Goal: Task Accomplishment & Management: Manage account settings

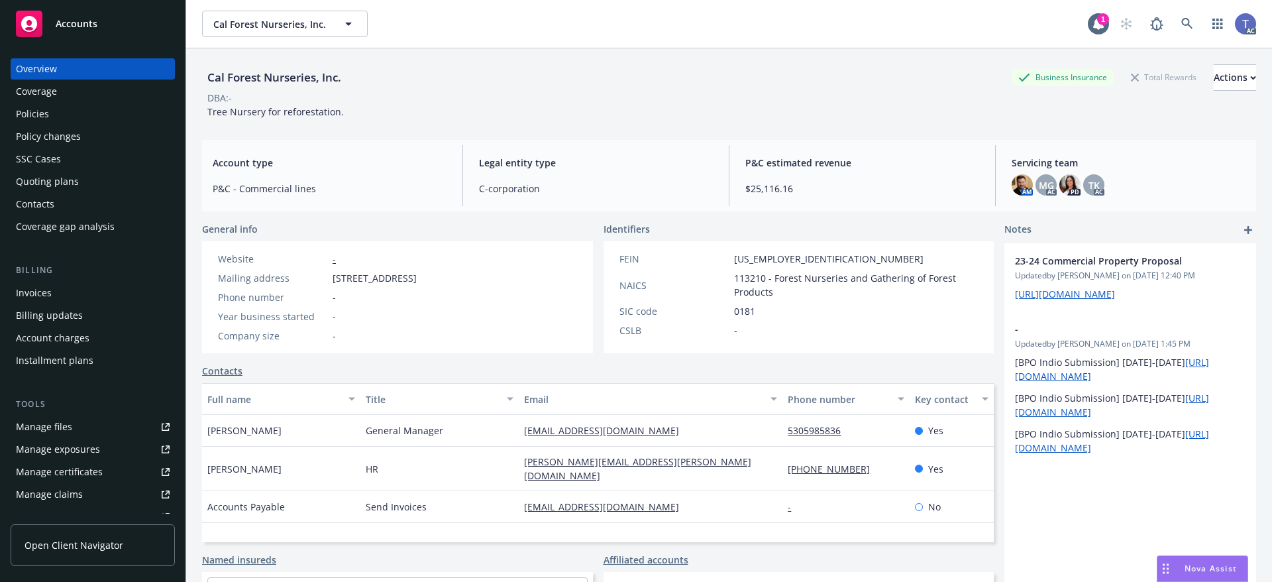
click at [49, 112] on div "Policies" at bounding box center [93, 113] width 154 height 21
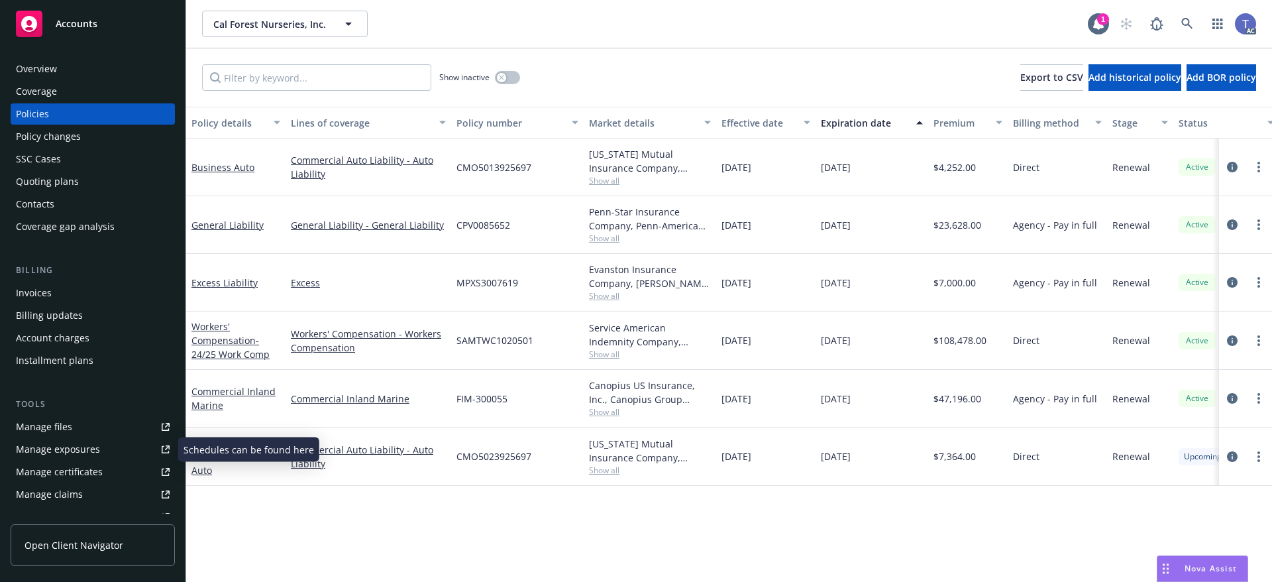
click at [63, 441] on div "Manage exposures" at bounding box center [58, 449] width 84 height 21
click at [55, 189] on div "Quoting plans" at bounding box center [47, 181] width 63 height 21
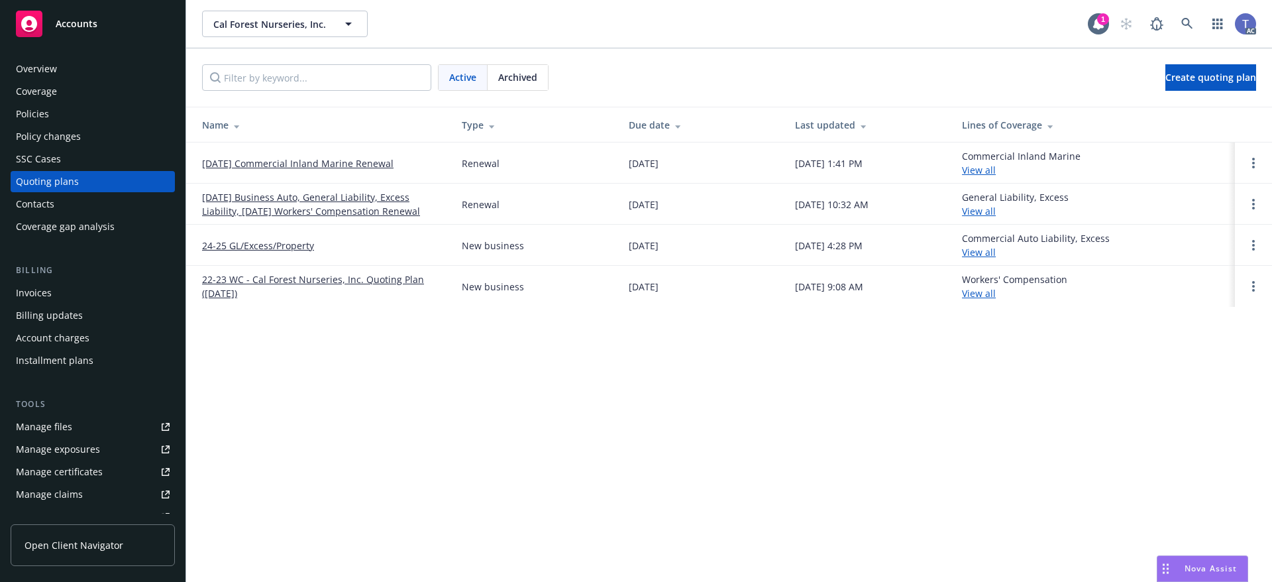
click at [537, 70] on div "Archived" at bounding box center [518, 77] width 60 height 25
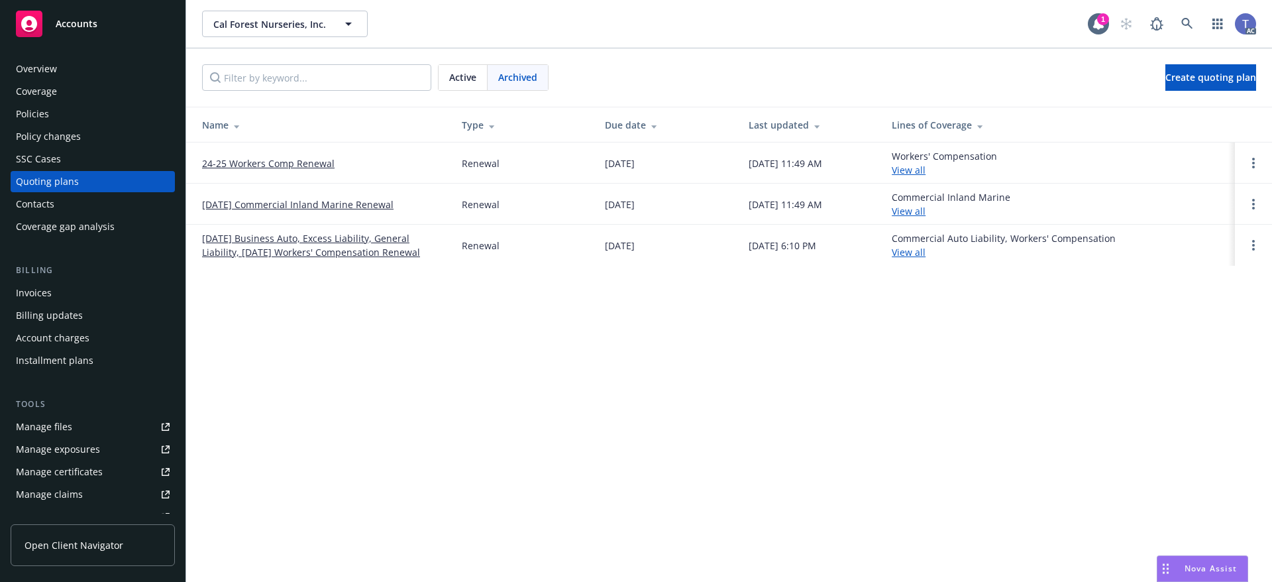
click at [291, 199] on link "12/18/24 Commercial Inland Marine Renewal" at bounding box center [297, 204] width 191 height 14
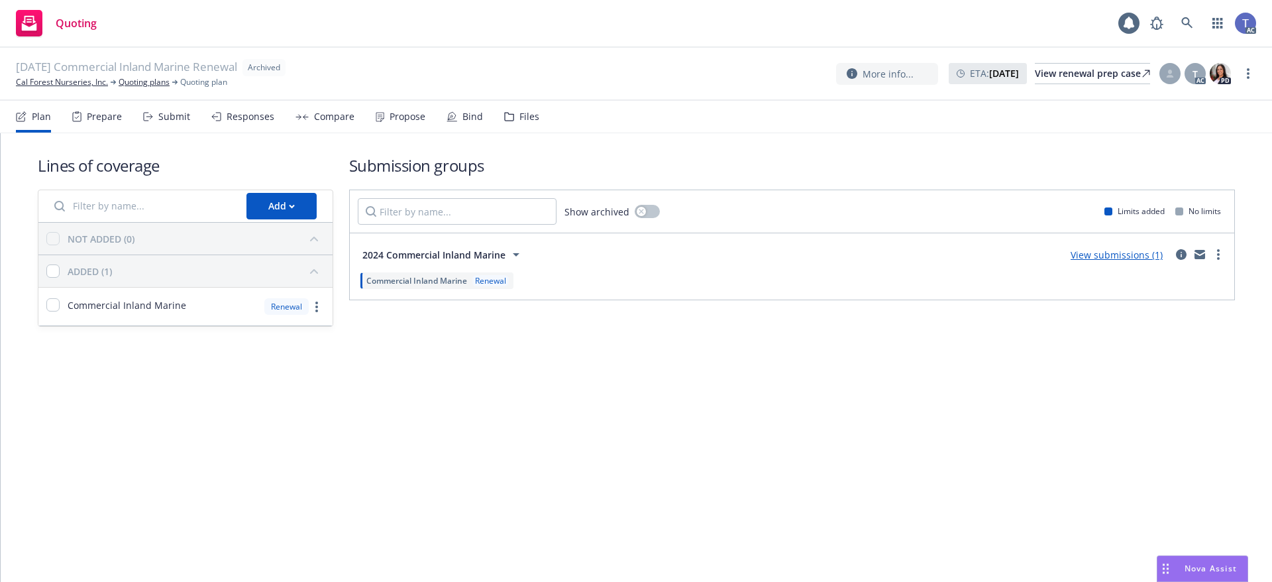
click at [522, 126] on div "Files" at bounding box center [521, 117] width 35 height 32
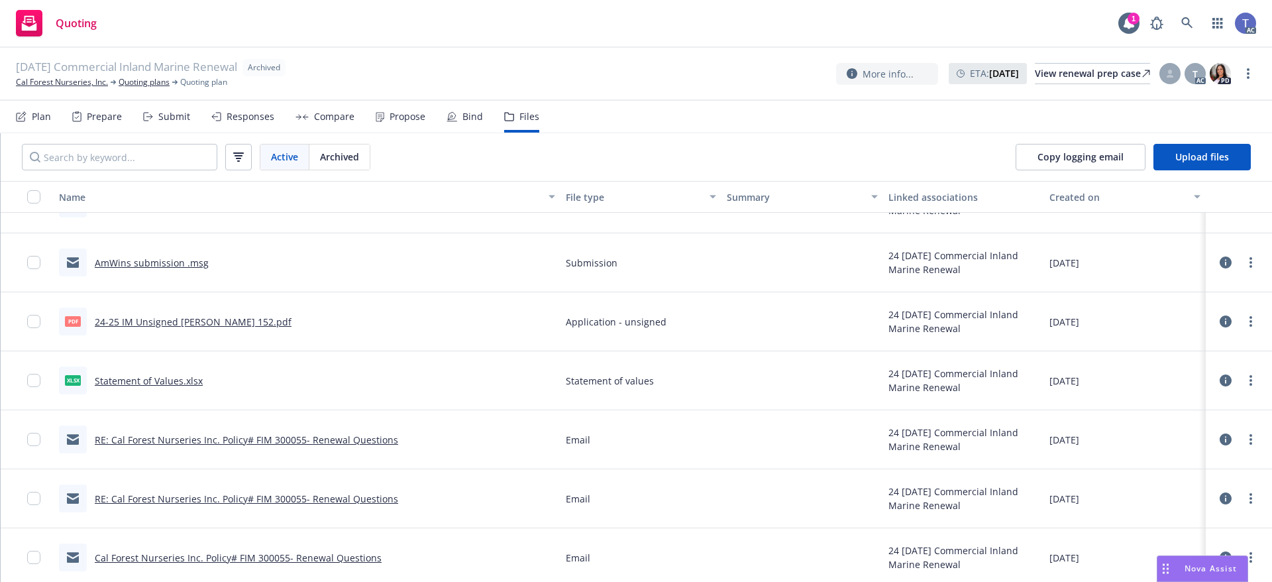
scroll to position [860, 0]
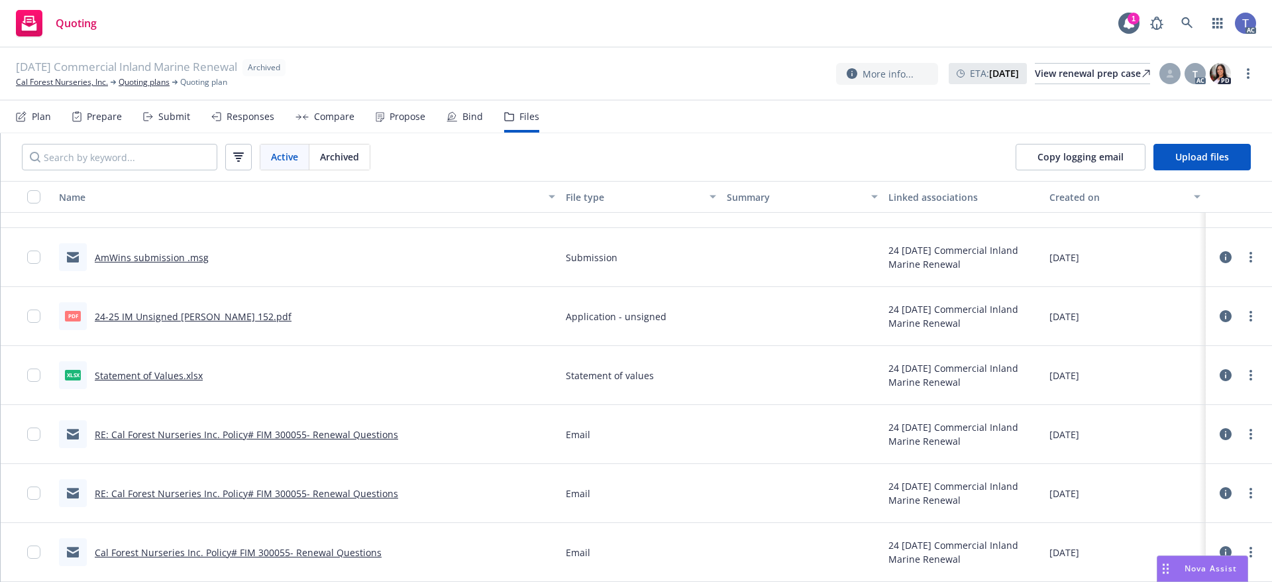
click at [348, 550] on link "Cal Forest Nurseries Inc. Policy# FIM 300055- Renewal Questions" at bounding box center [238, 552] width 287 height 13
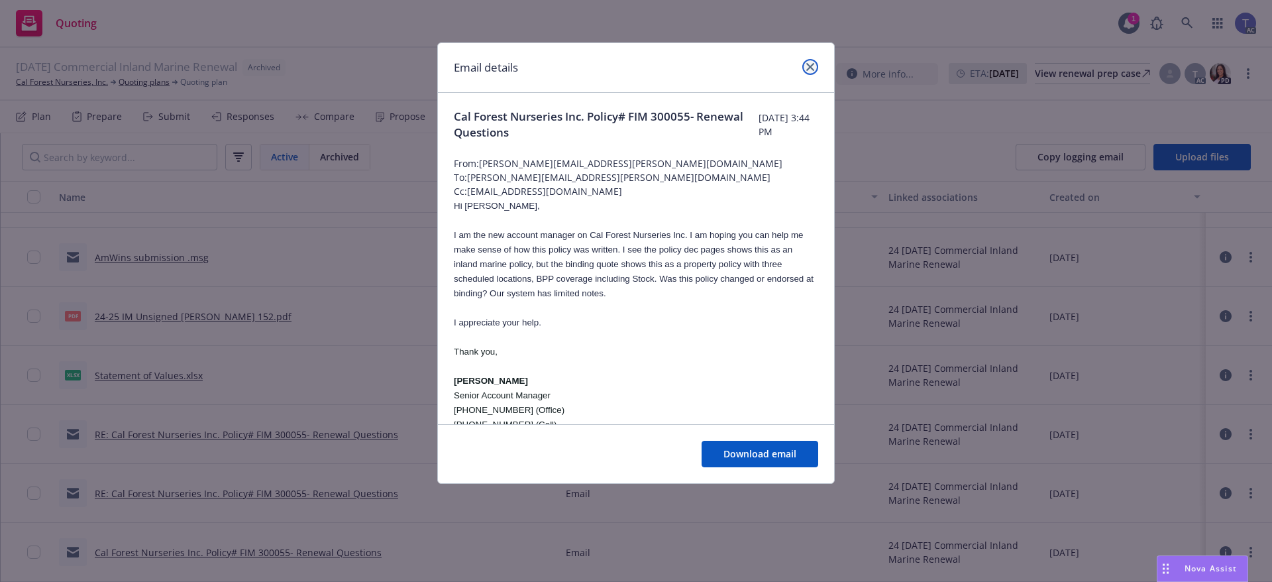
click at [805, 68] on link "close" at bounding box center [810, 67] width 16 height 16
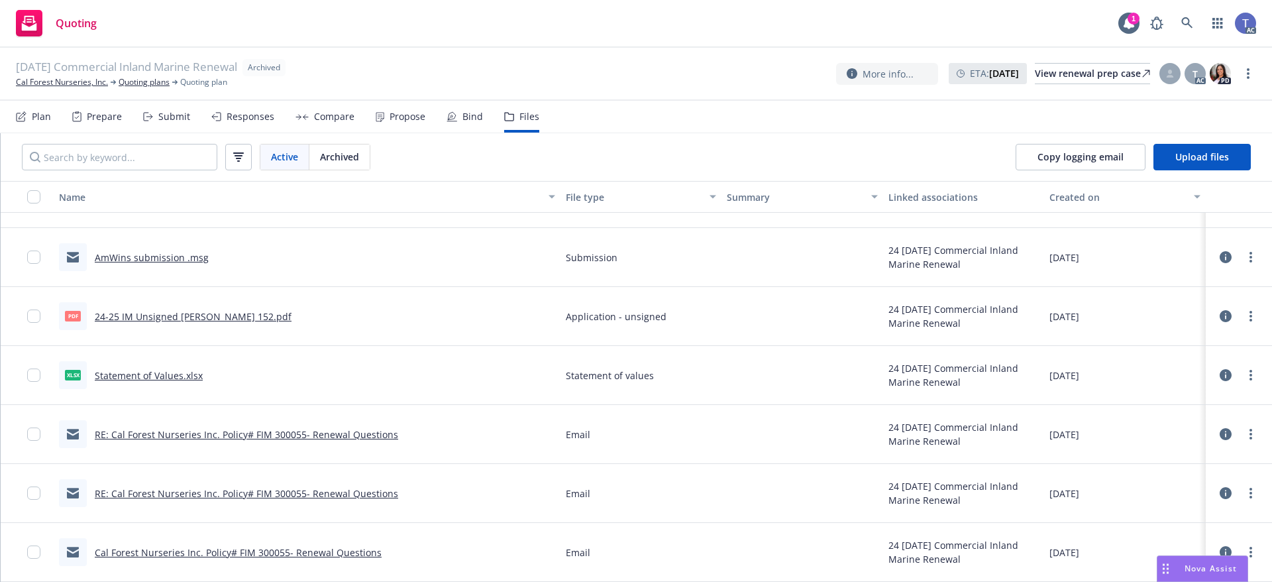
click at [378, 488] on link "RE: Cal Forest Nurseries Inc. Policy# FIM 300055- Renewal Questions" at bounding box center [246, 493] width 303 height 13
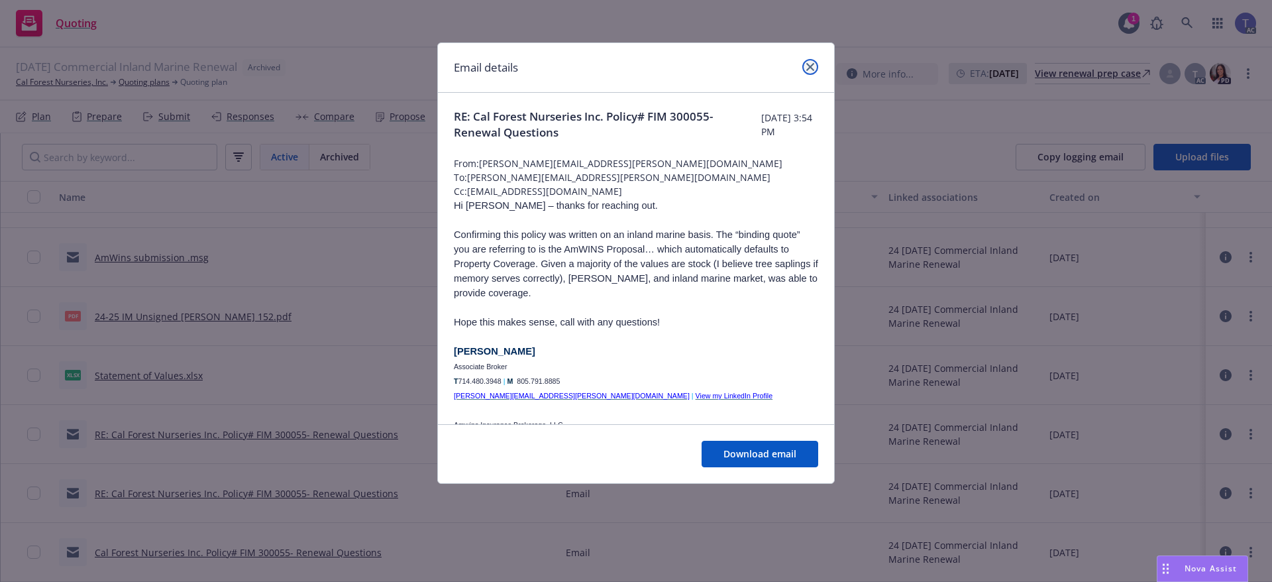
click at [809, 62] on link "close" at bounding box center [810, 67] width 16 height 16
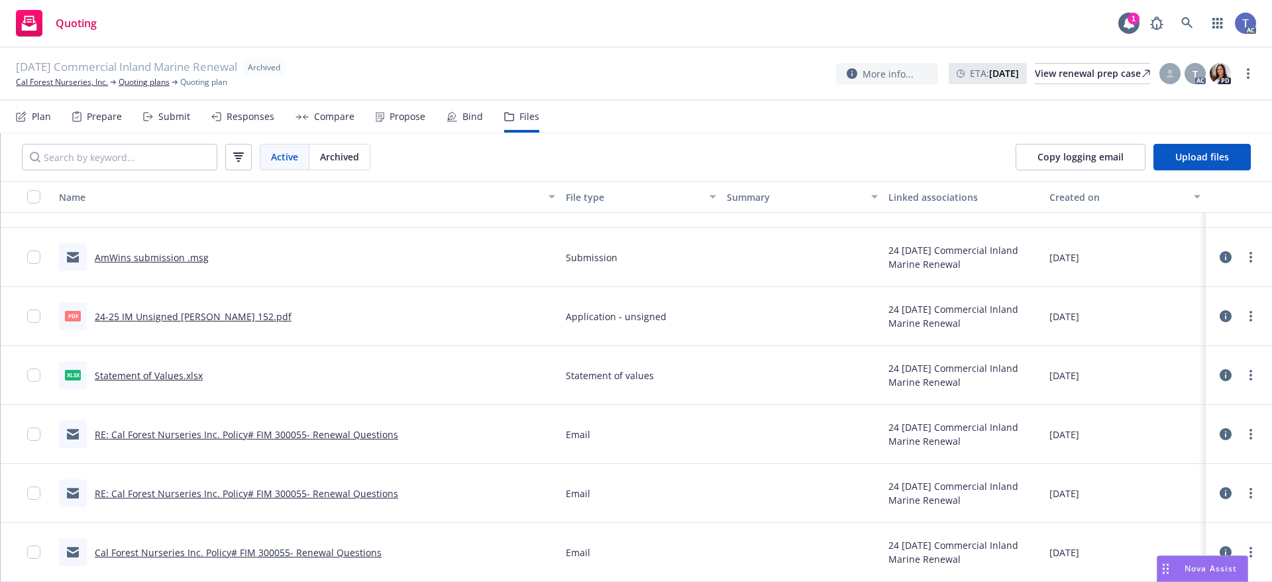
click at [348, 426] on div "RE: Cal Forest Nurseries Inc. Policy# FIM 300055- Renewal Questions" at bounding box center [228, 434] width 339 height 28
click at [350, 431] on link "RE: Cal Forest Nurseries Inc. Policy# FIM 300055- Renewal Questions" at bounding box center [246, 434] width 303 height 13
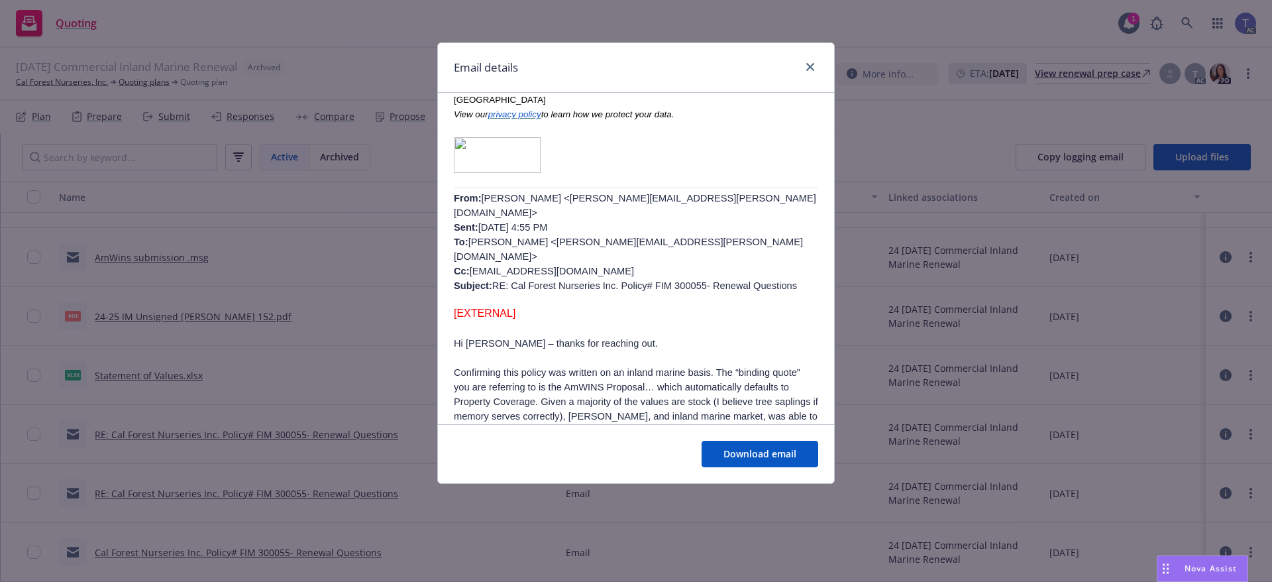
scroll to position [397, 0]
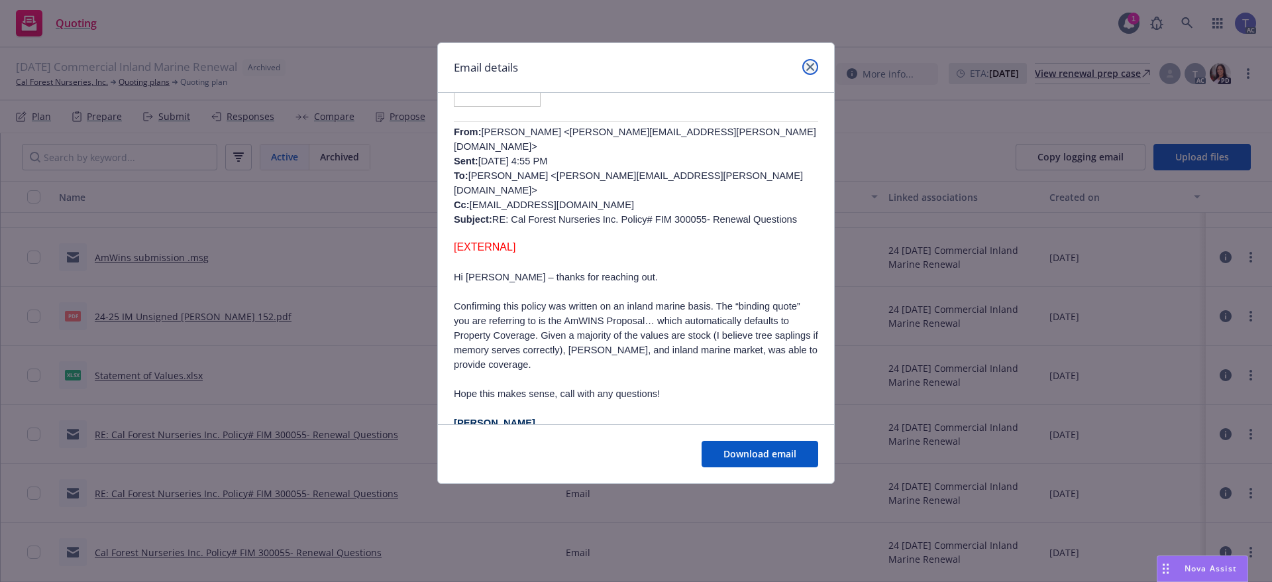
click at [807, 64] on icon "close" at bounding box center [810, 67] width 8 height 8
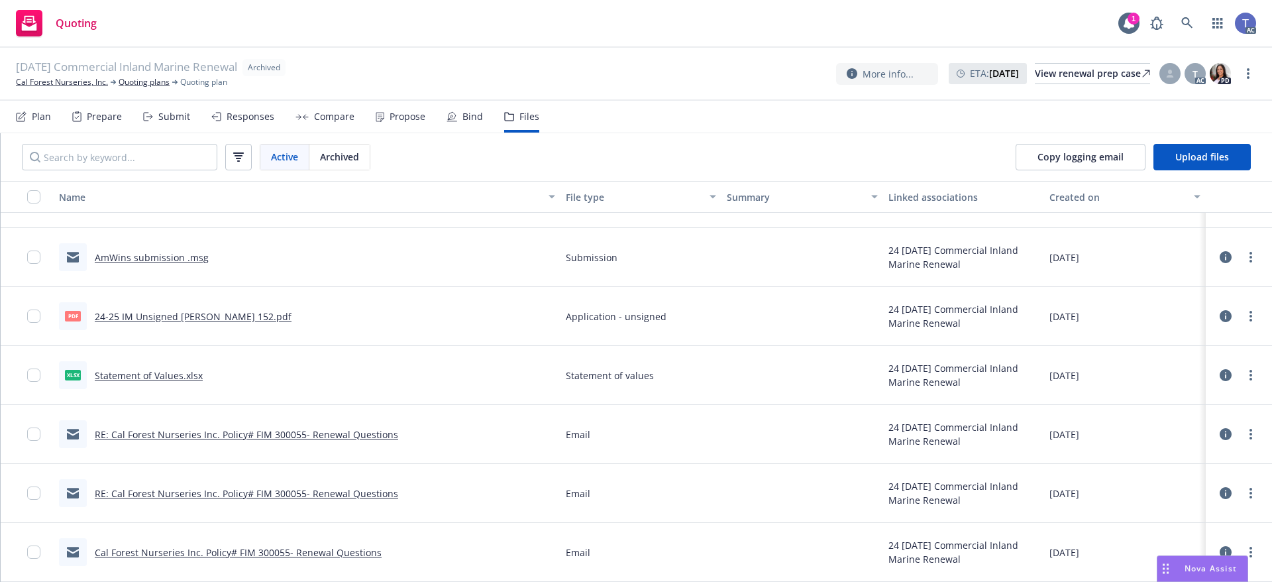
click at [162, 373] on link "Statement of Values.xlsx" at bounding box center [149, 375] width 108 height 13
click at [204, 318] on link "24-25 IM Unsigned ACORD 152.pdf" at bounding box center [193, 316] width 197 height 13
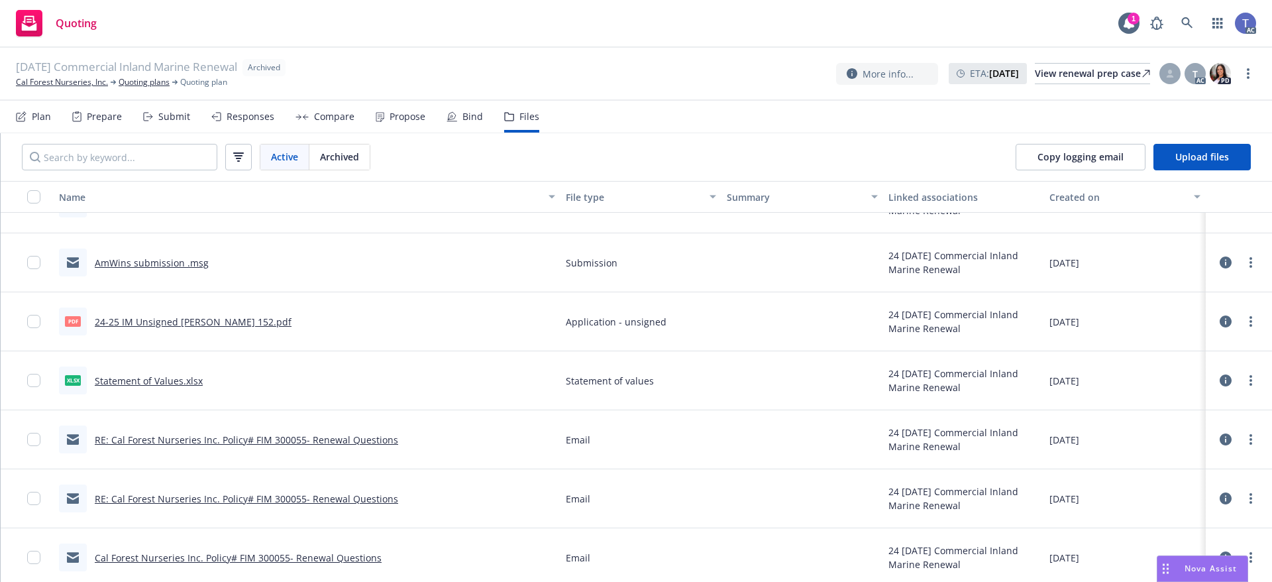
scroll to position [860, 0]
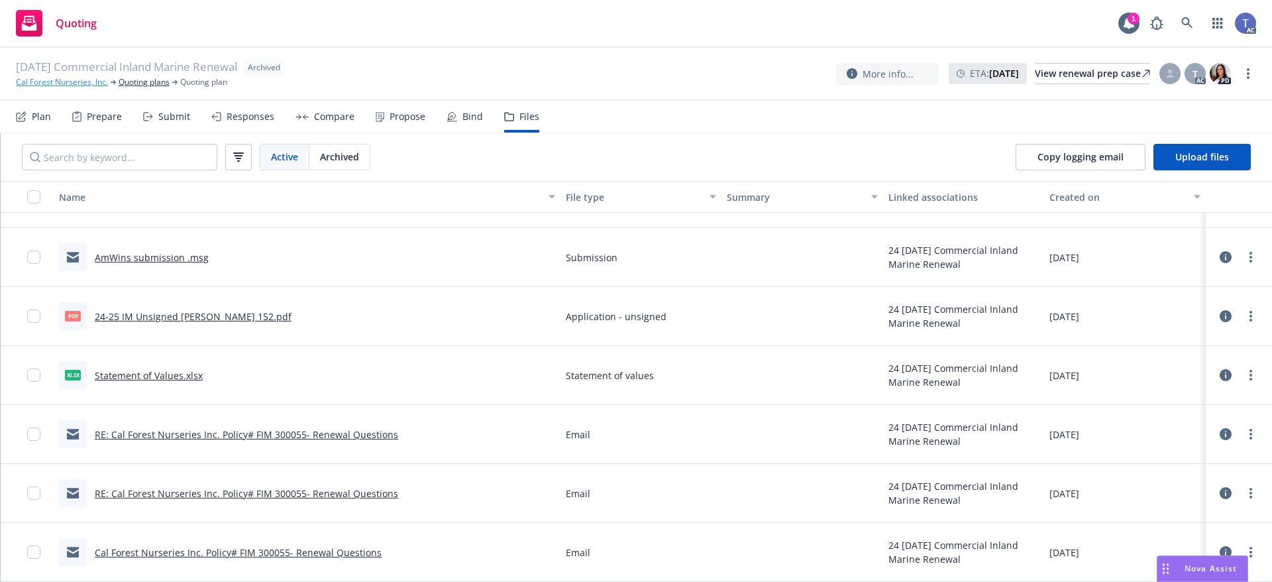
click at [76, 84] on link "Cal Forest Nurseries, Inc." at bounding box center [62, 82] width 92 height 12
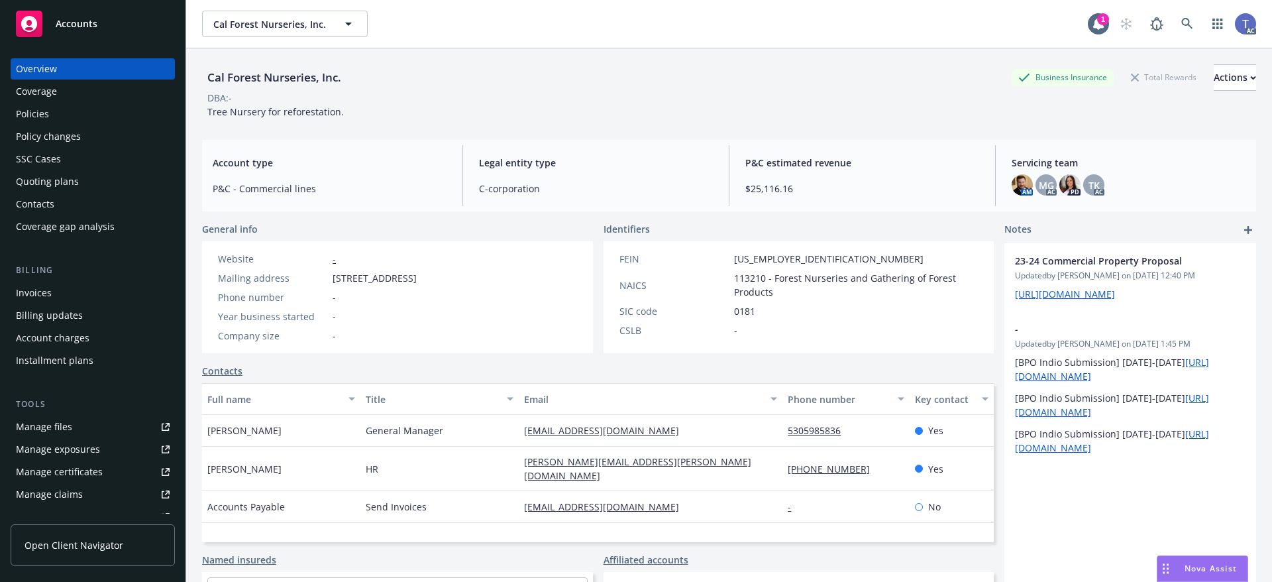
click at [74, 200] on div "Contacts" at bounding box center [93, 203] width 154 height 21
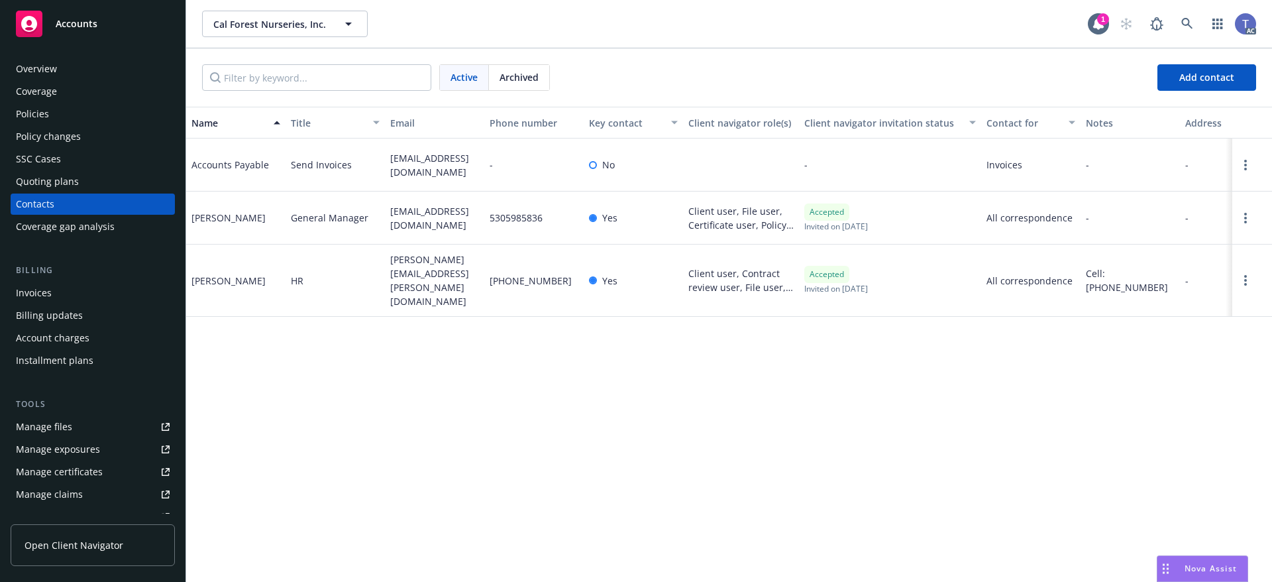
click at [33, 116] on div "Policies" at bounding box center [32, 113] width 33 height 21
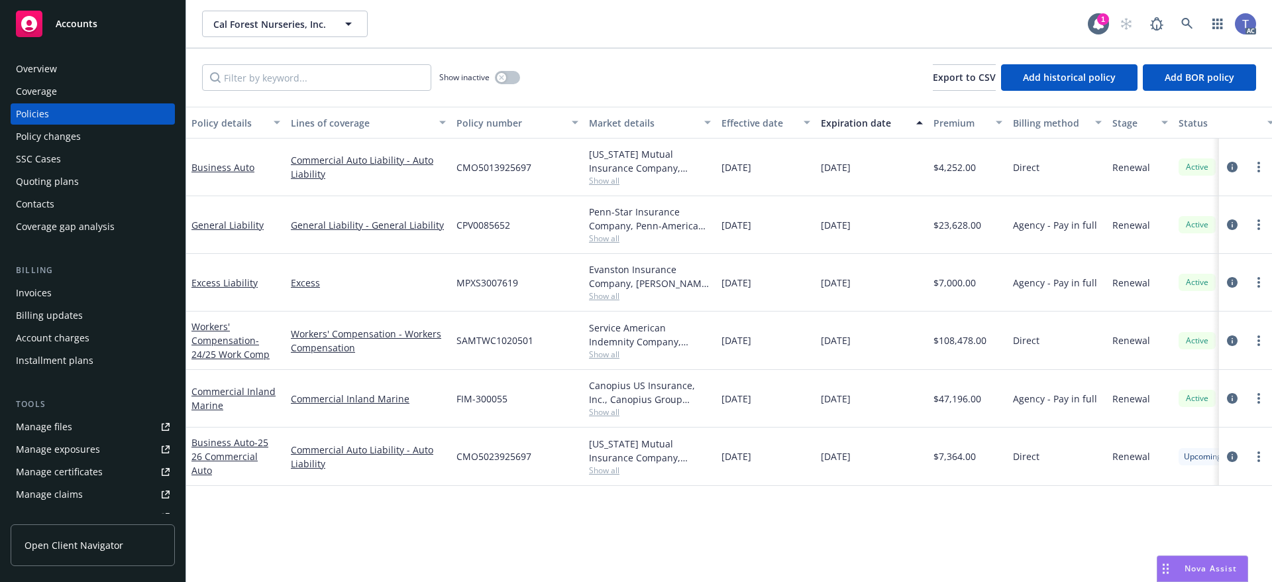
drag, startPoint x: 563, startPoint y: 26, endPoint x: 552, endPoint y: 15, distance: 15.0
click at [558, 20] on div "Cal Forest Nurseries, Inc. Cal Forest Nurseries, Inc." at bounding box center [645, 24] width 886 height 26
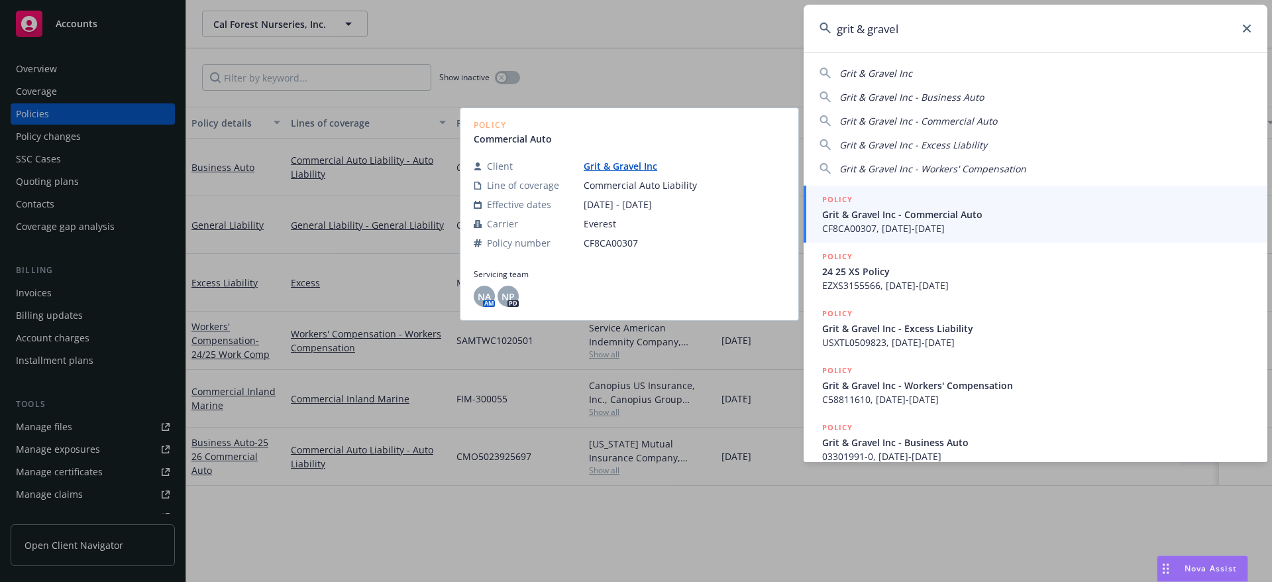
type input "grit & gravel"
click at [925, 206] on div "POLICY" at bounding box center [1036, 200] width 429 height 15
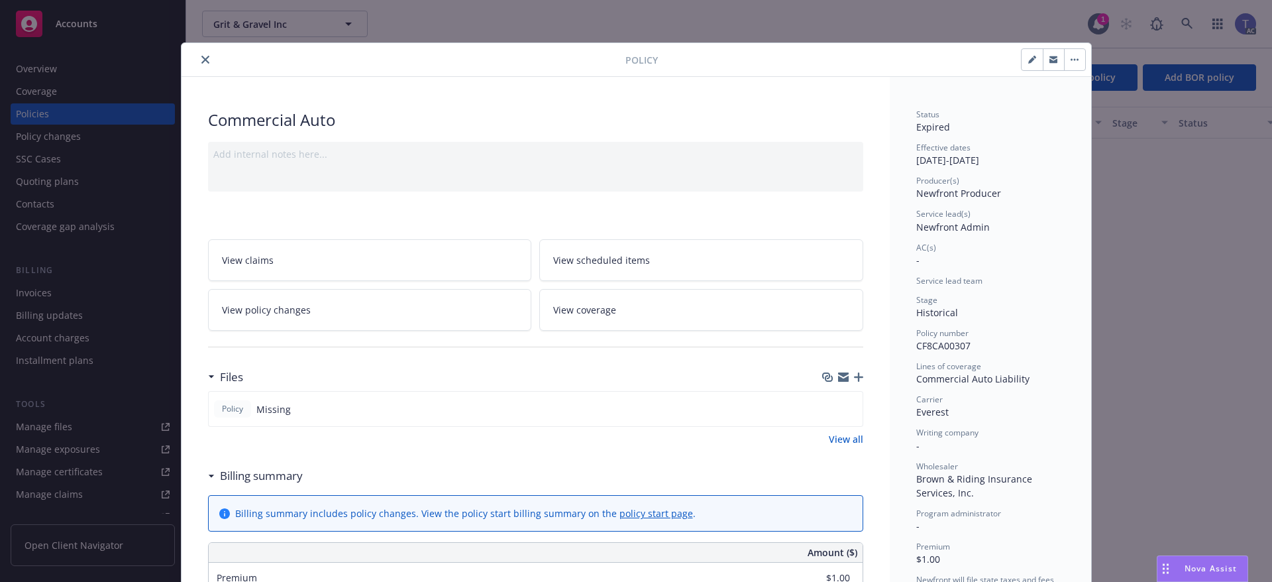
click at [201, 59] on icon "close" at bounding box center [205, 60] width 8 height 8
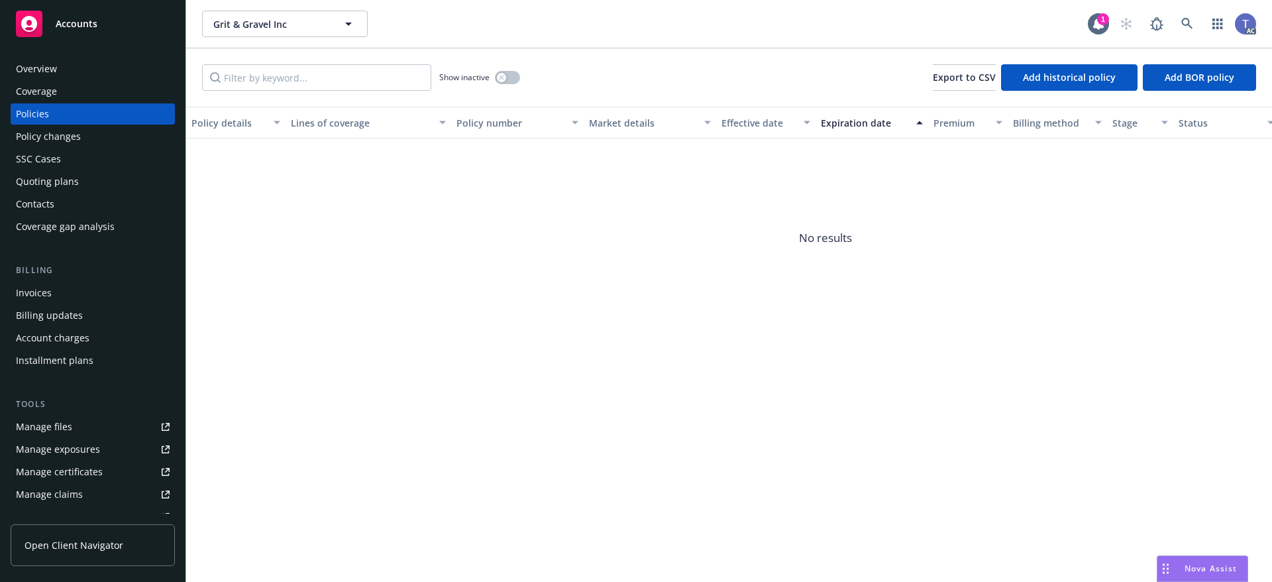
click at [57, 66] on div "Overview" at bounding box center [93, 68] width 154 height 21
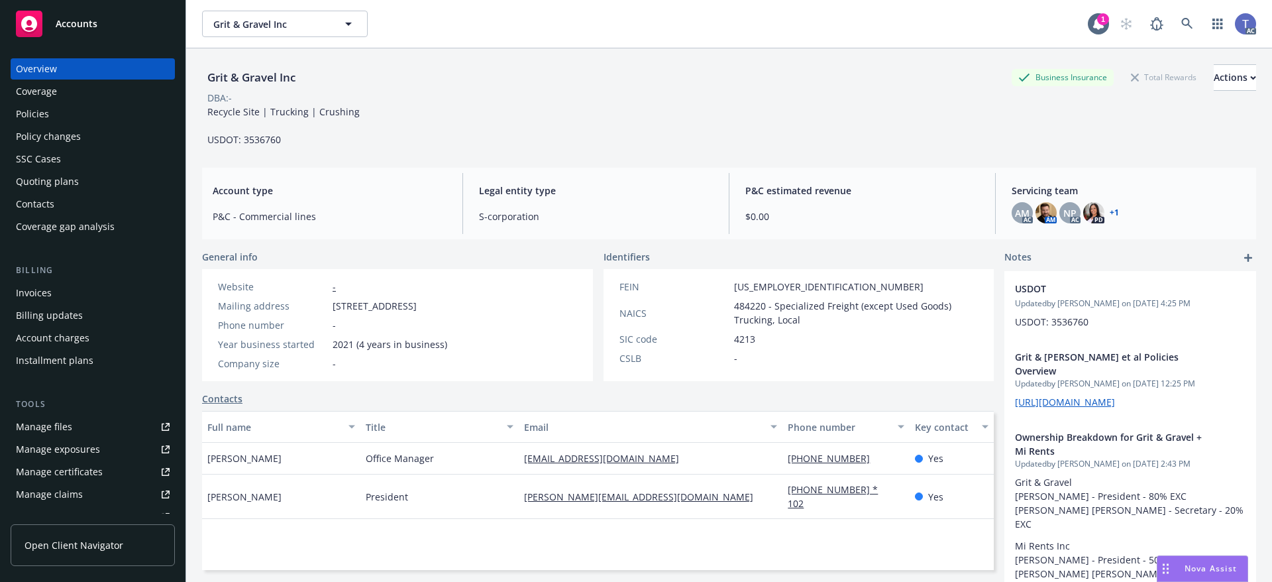
click at [84, 115] on div "Policies" at bounding box center [93, 113] width 154 height 21
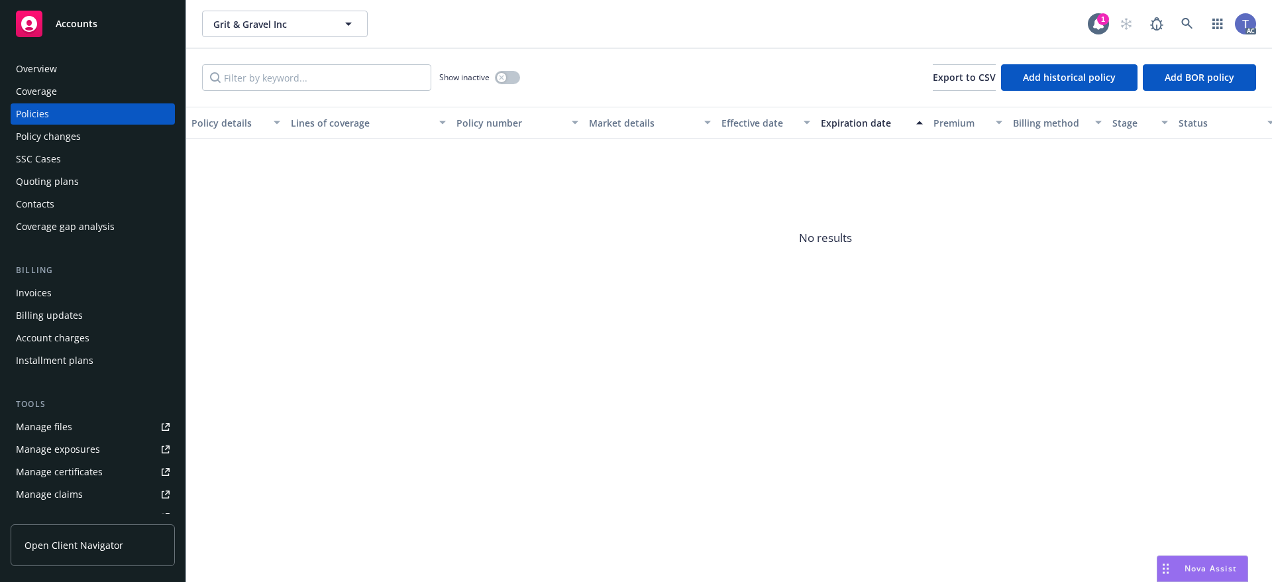
drag, startPoint x: 54, startPoint y: 333, endPoint x: 71, endPoint y: 333, distance: 17.2
click at [54, 333] on div "Account charges" at bounding box center [53, 337] width 74 height 21
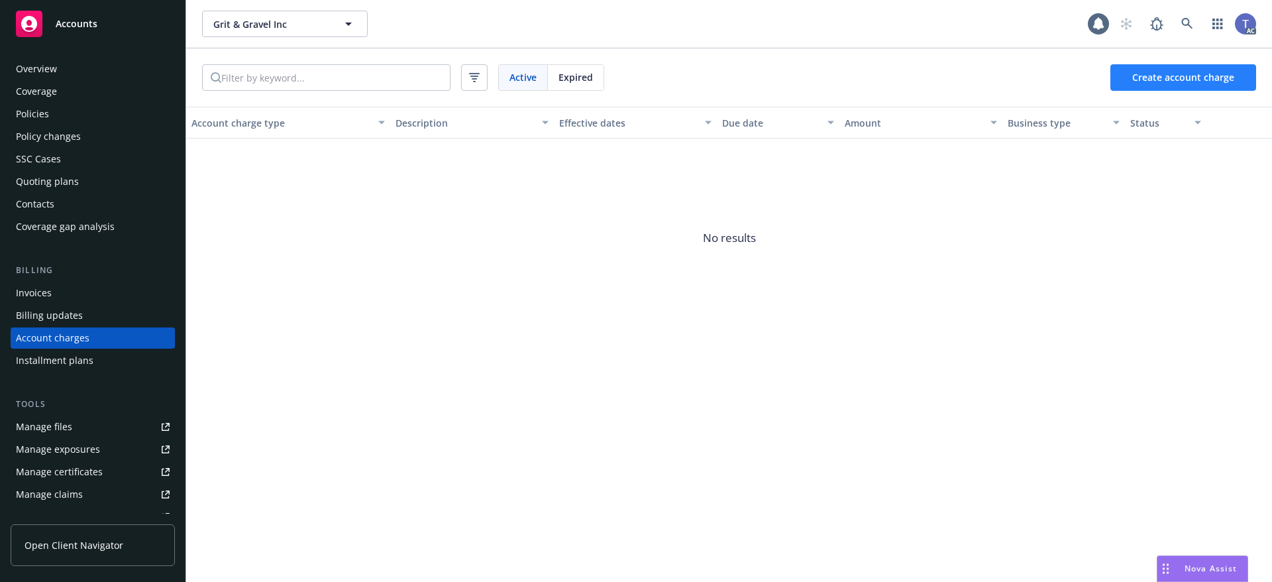
scroll to position [26, 0]
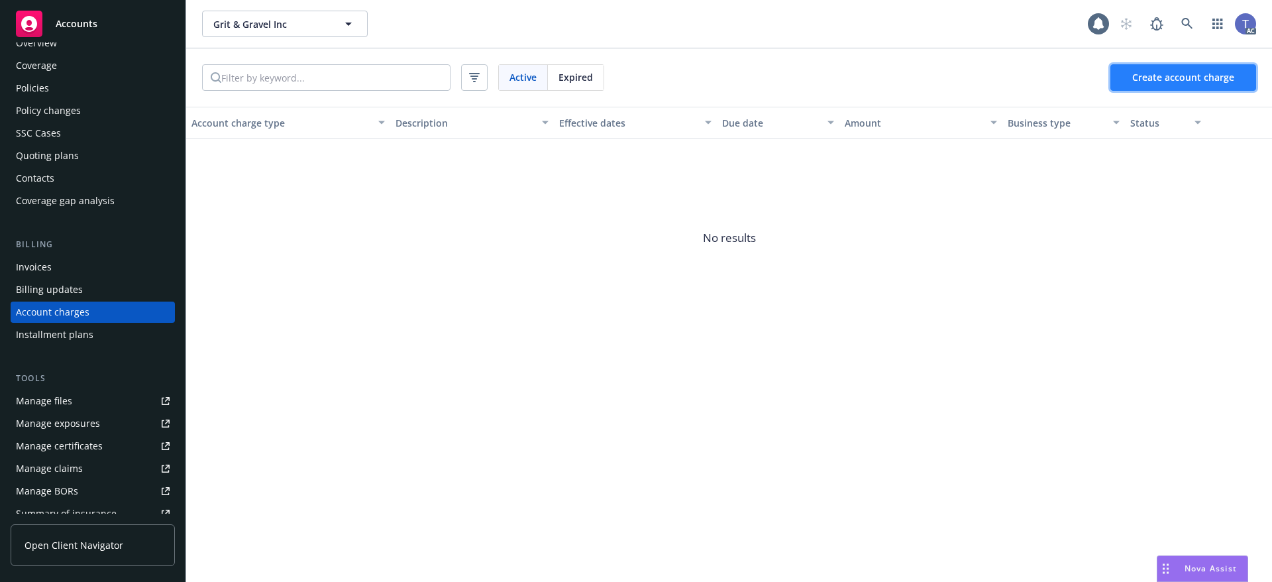
click at [1201, 70] on button "Create account charge" at bounding box center [1183, 77] width 146 height 26
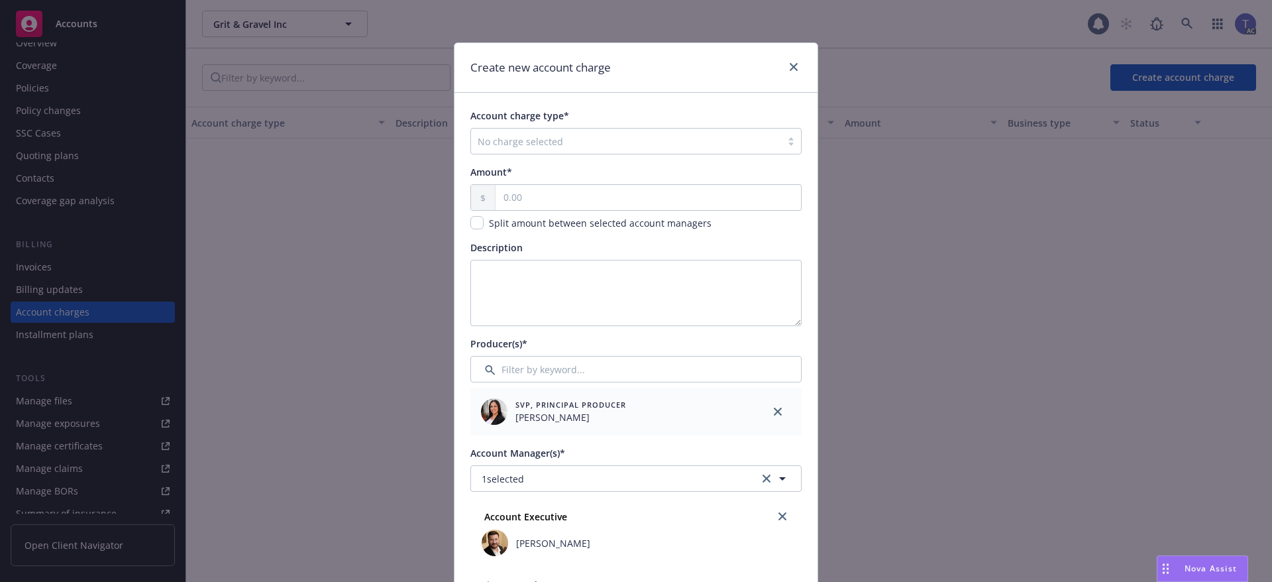
click at [649, 139] on div at bounding box center [626, 141] width 297 height 16
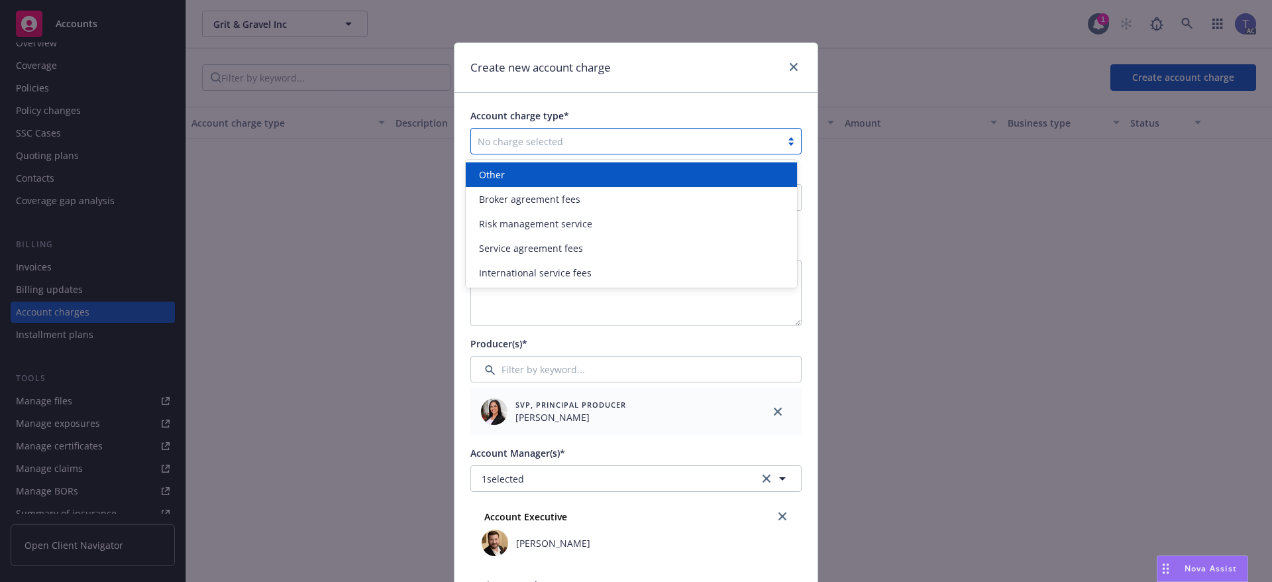
click at [562, 175] on div "Other" at bounding box center [631, 175] width 315 height 14
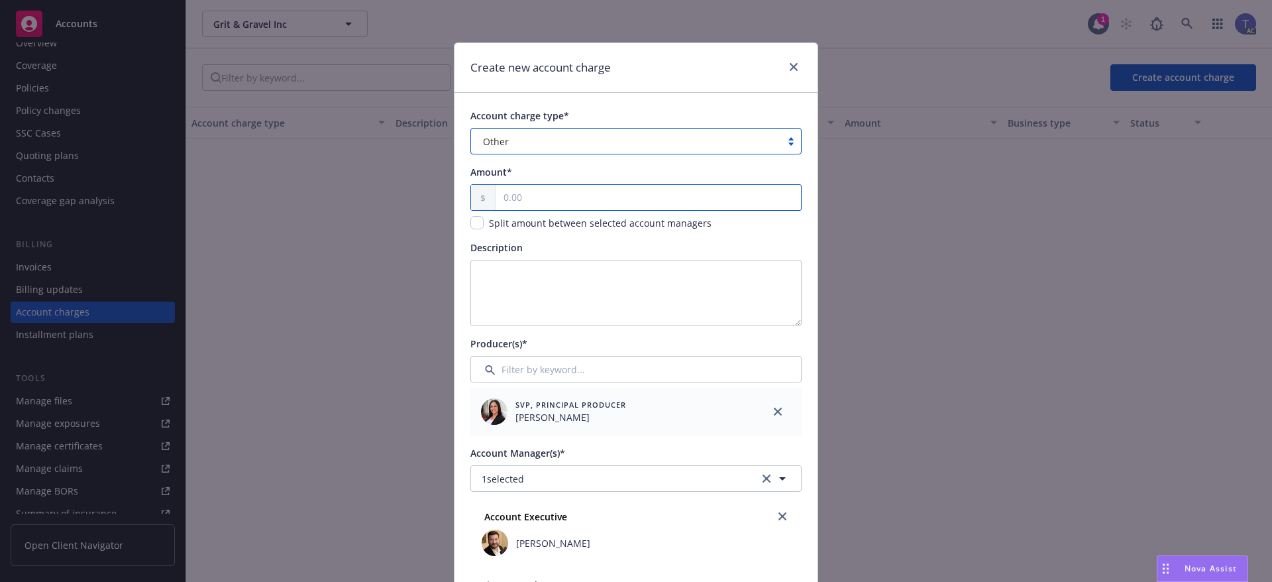
click at [578, 195] on input "text" at bounding box center [647, 197] width 305 height 25
click at [586, 130] on div "Other" at bounding box center [635, 141] width 331 height 26
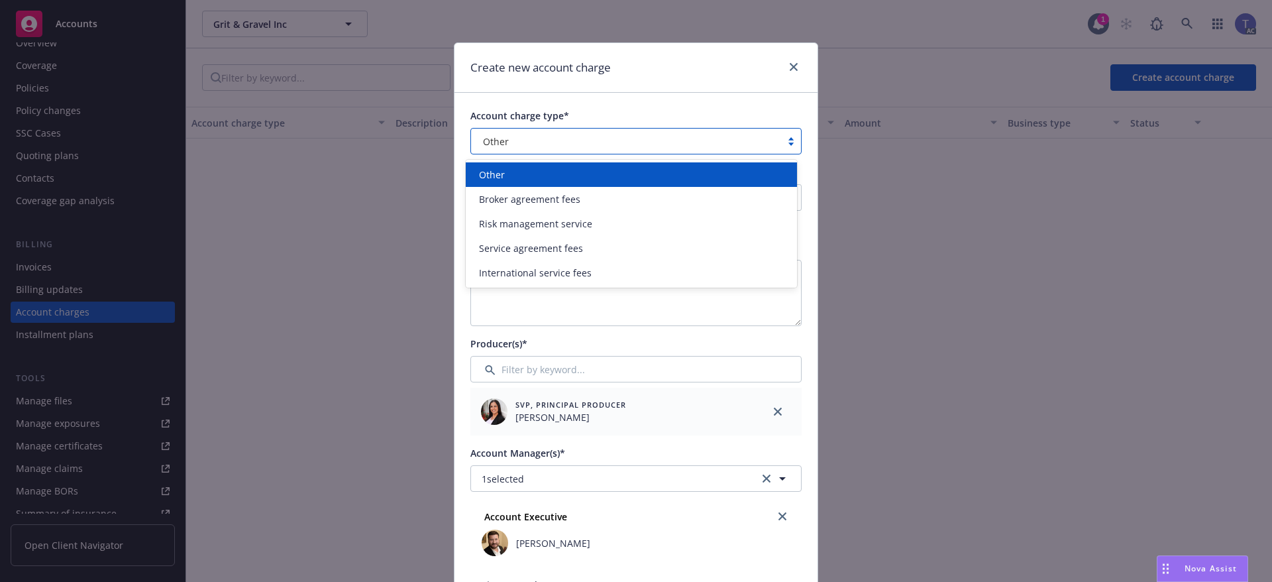
click at [525, 179] on div "Other" at bounding box center [631, 175] width 315 height 14
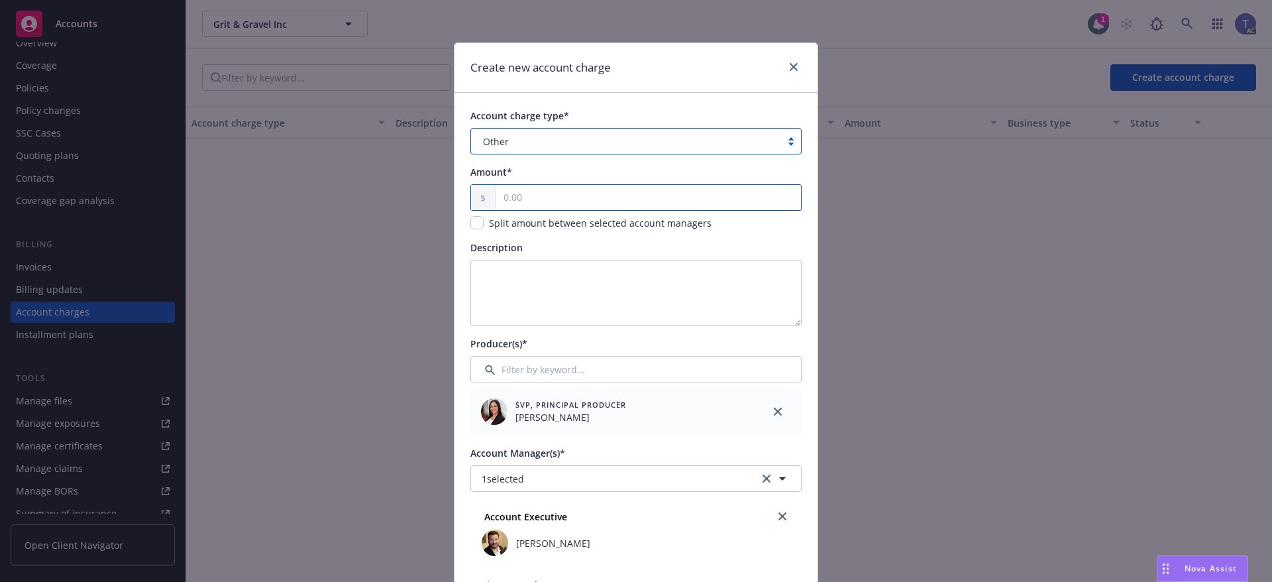
click at [586, 198] on input "text" at bounding box center [647, 197] width 305 height 25
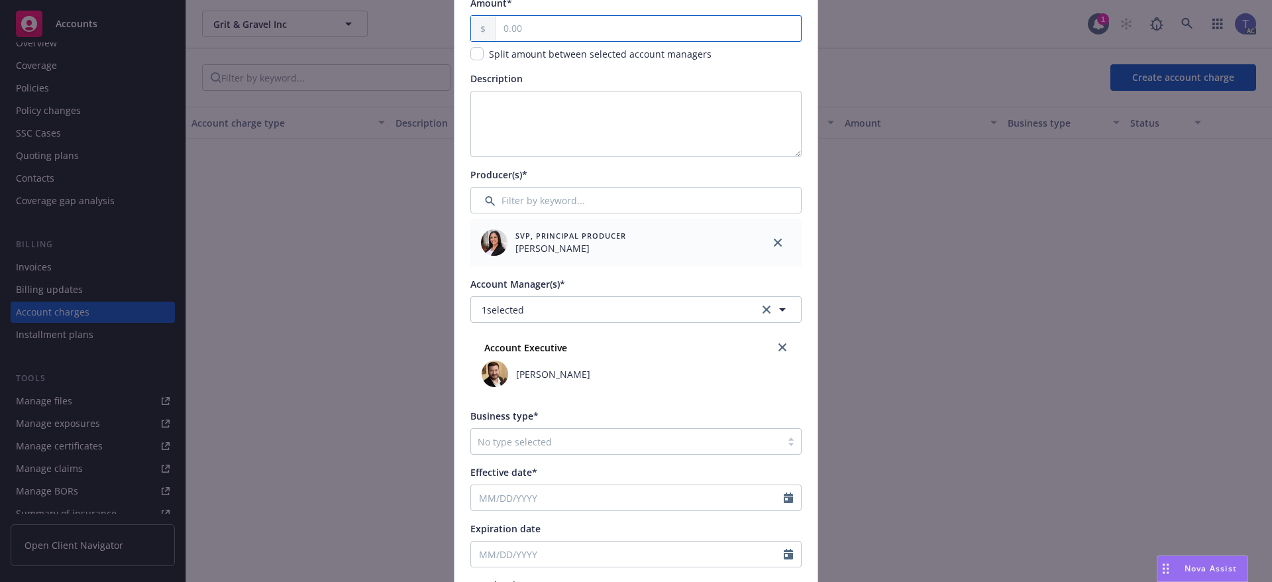
scroll to position [0, 0]
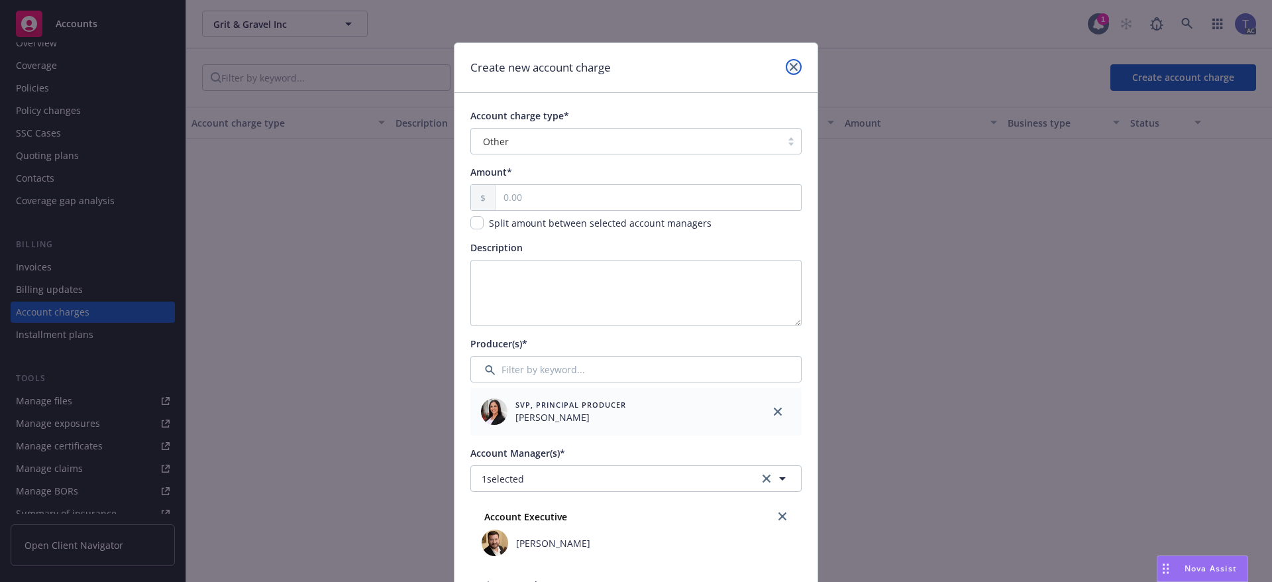
click at [794, 64] on link "close" at bounding box center [794, 67] width 16 height 16
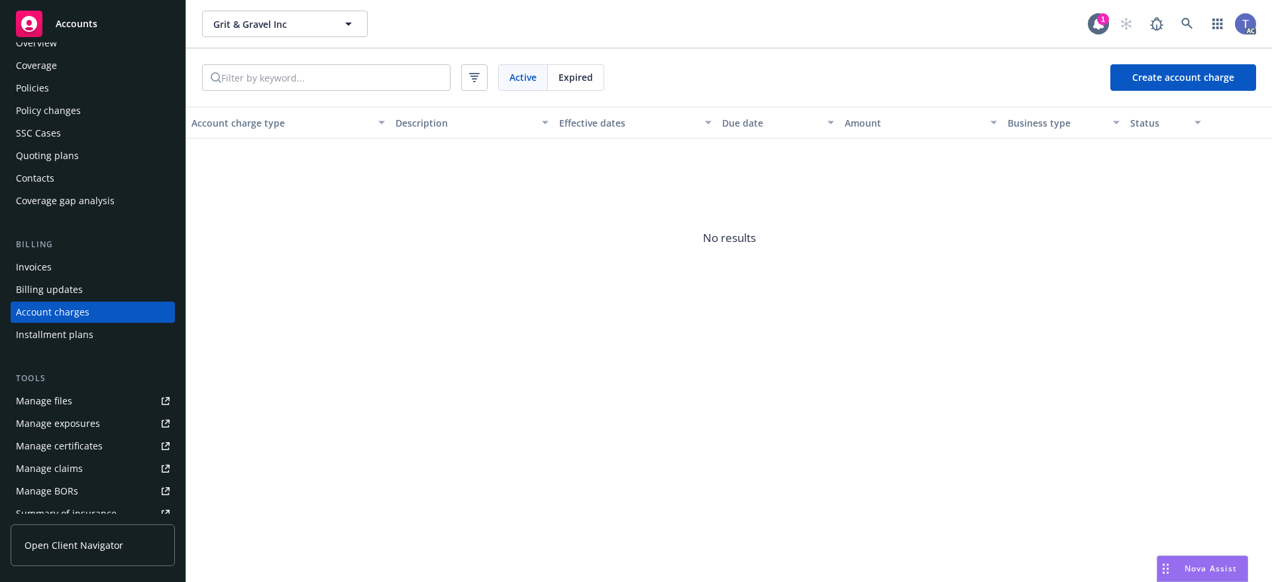
click at [36, 86] on div "Policies" at bounding box center [32, 88] width 33 height 21
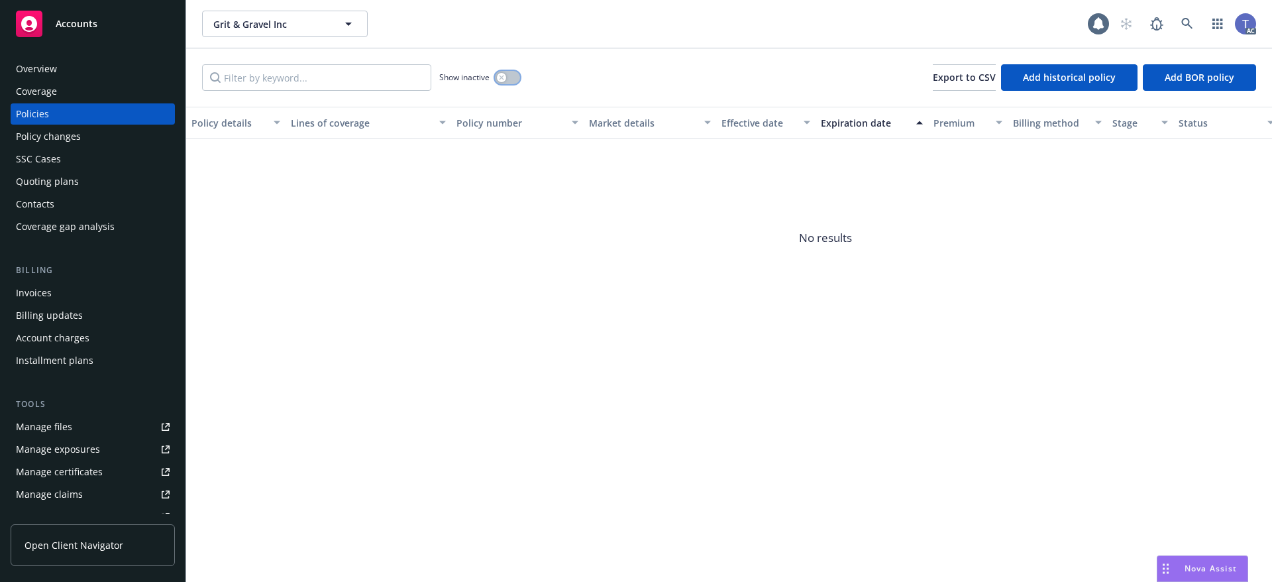
click at [511, 76] on button "button" at bounding box center [507, 77] width 25 height 13
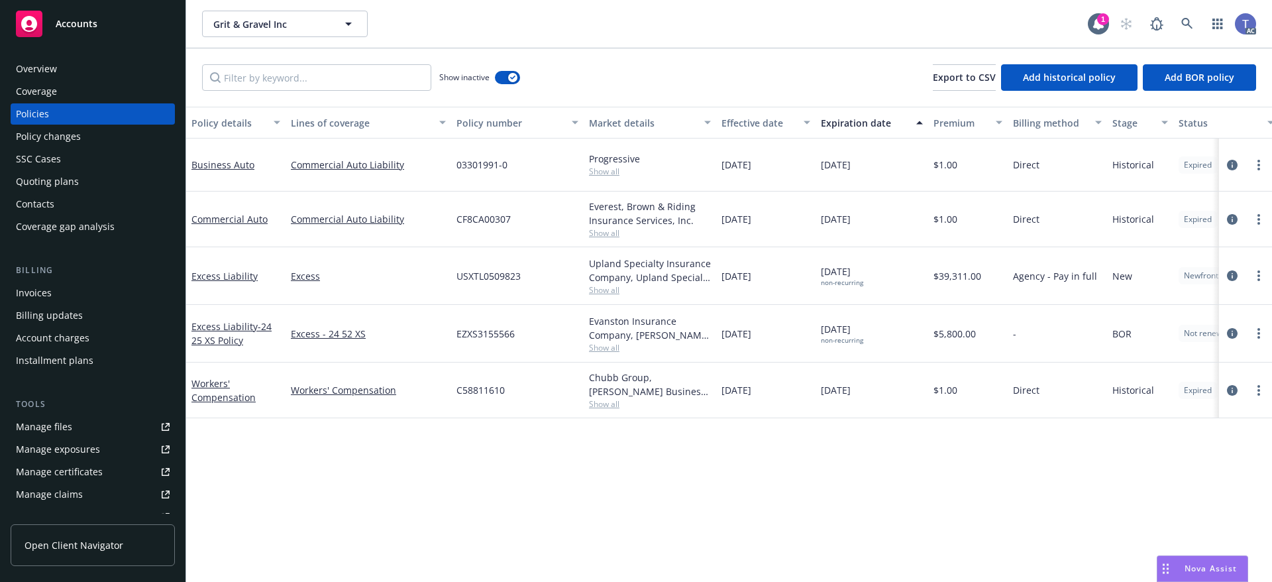
click at [683, 51] on div "Show inactive Export to CSV Add historical policy Add BOR policy" at bounding box center [729, 77] width 1086 height 58
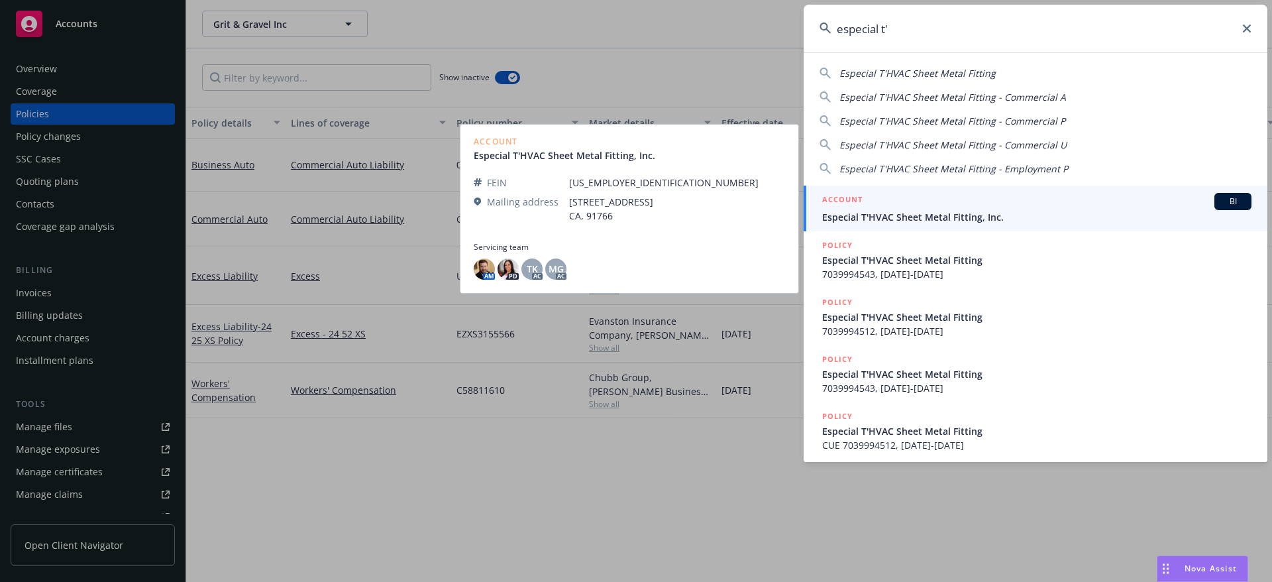
type input "especial t'"
click at [1004, 220] on span "Especial T'HVAC Sheet Metal Fitting, Inc." at bounding box center [1036, 217] width 429 height 14
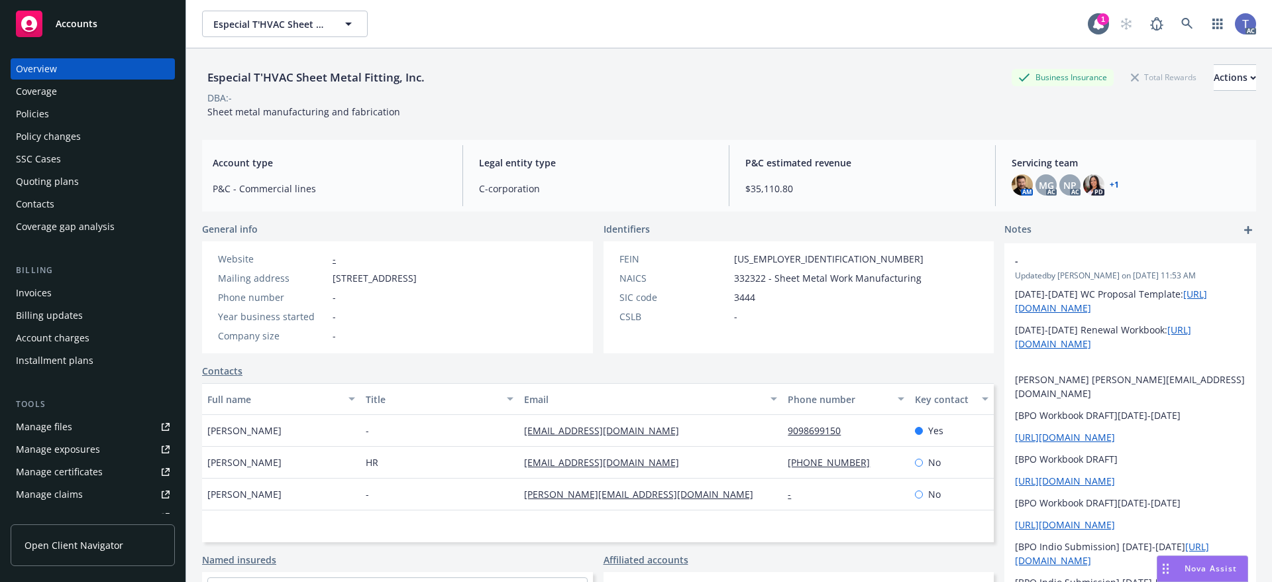
click at [73, 122] on div "Policies" at bounding box center [93, 113] width 154 height 21
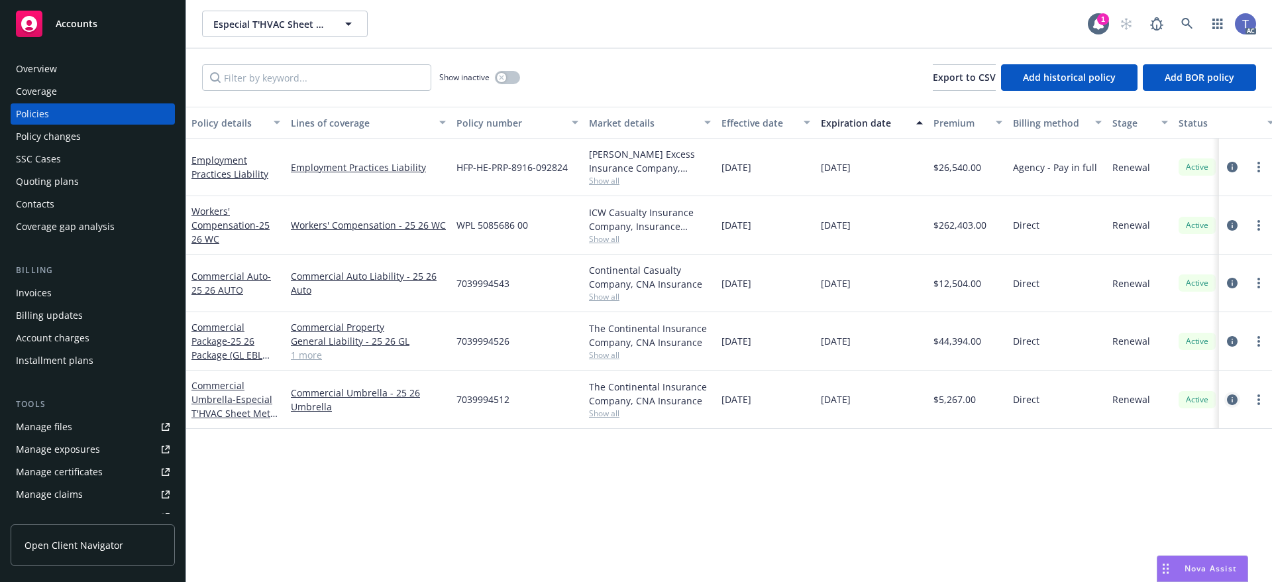
click at [1232, 403] on icon "circleInformation" at bounding box center [1232, 399] width 11 height 11
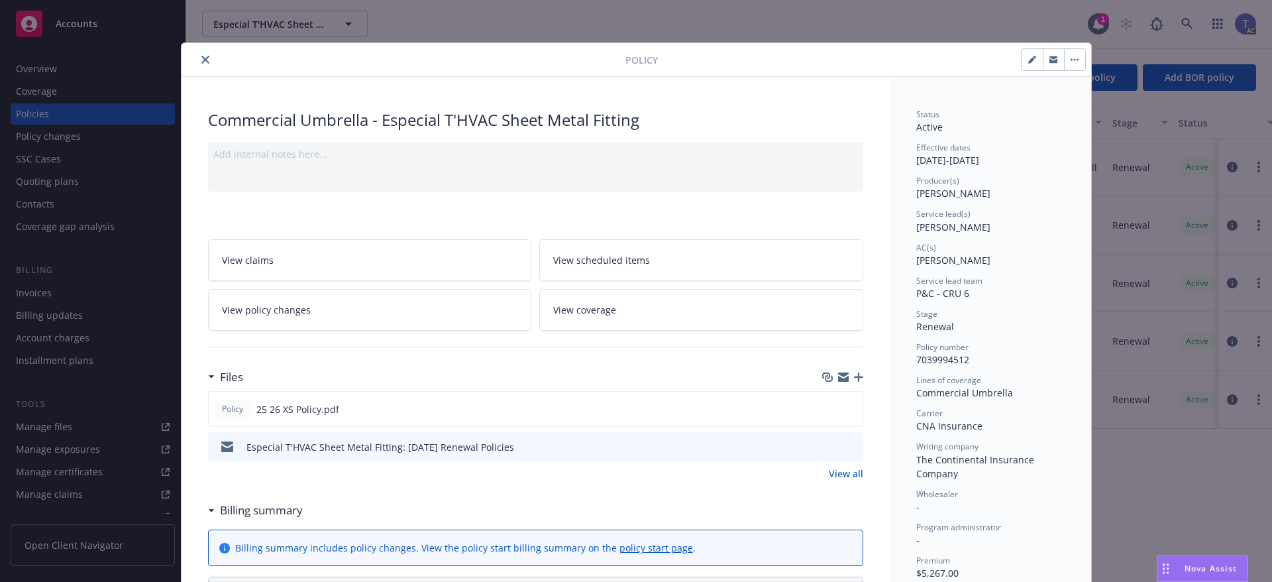
click at [334, 309] on link "View policy changes" at bounding box center [370, 310] width 324 height 42
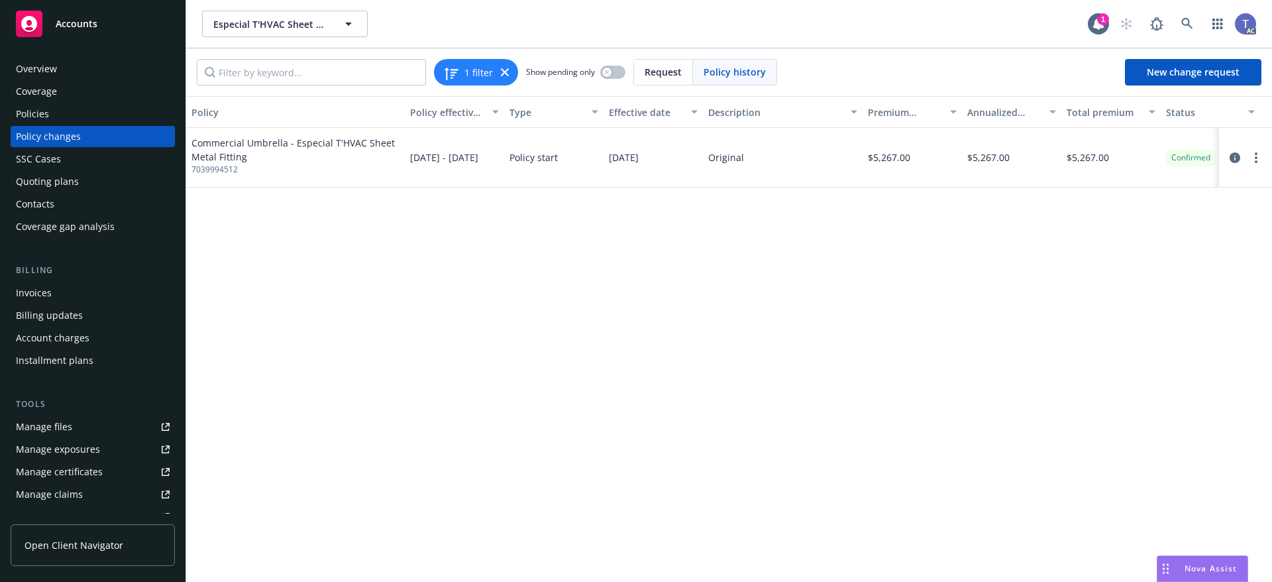
click at [72, 123] on div "Policies" at bounding box center [93, 113] width 154 height 21
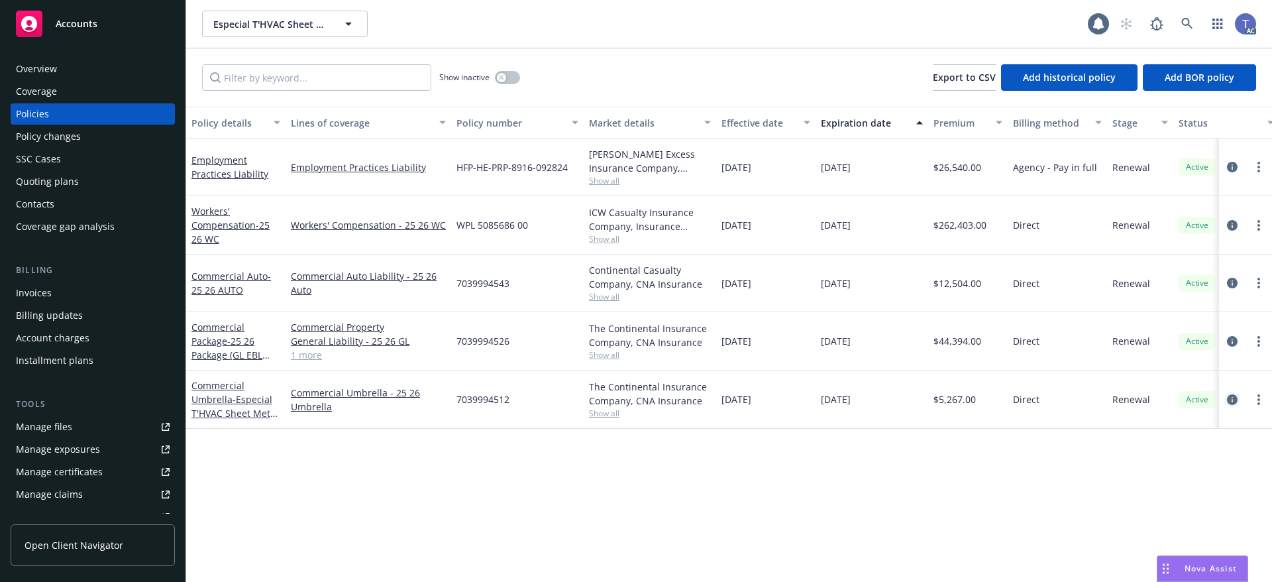
click at [1227, 402] on icon "circleInformation" at bounding box center [1232, 399] width 11 height 11
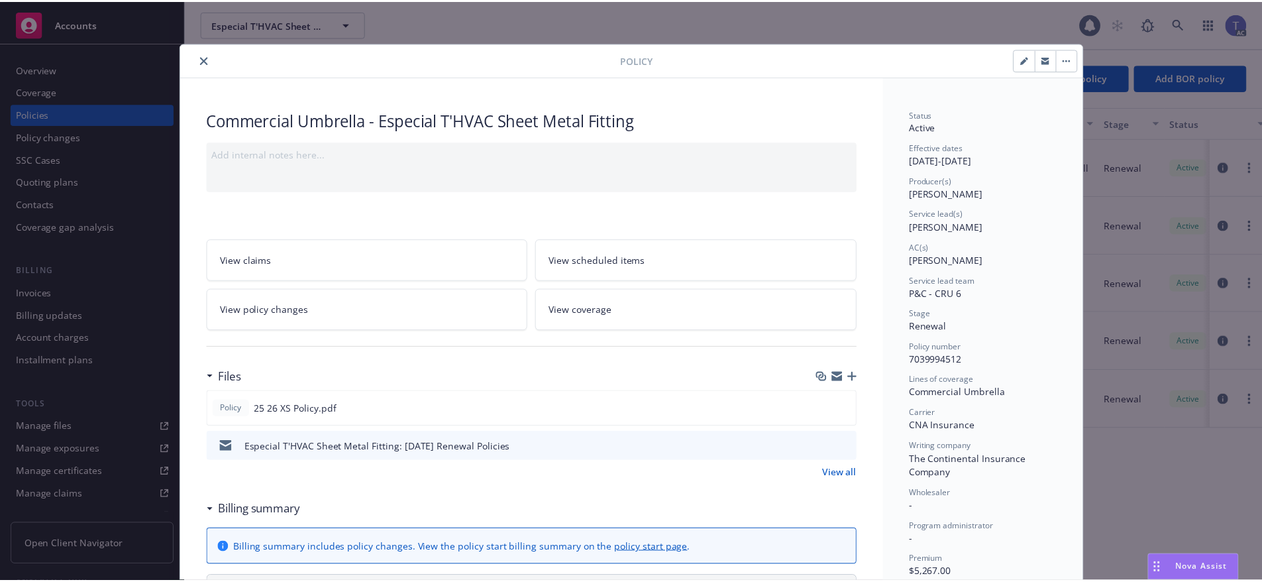
scroll to position [40, 0]
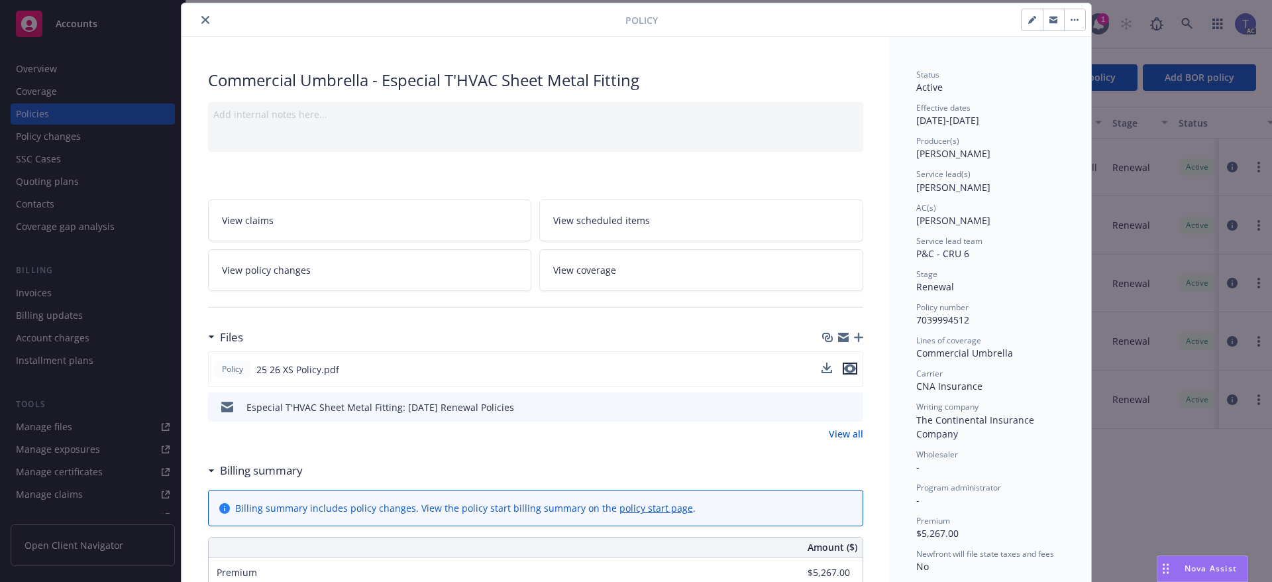
click at [848, 368] on icon "preview file" at bounding box center [850, 368] width 12 height 9
click at [391, 270] on link "View policy changes" at bounding box center [370, 270] width 324 height 42
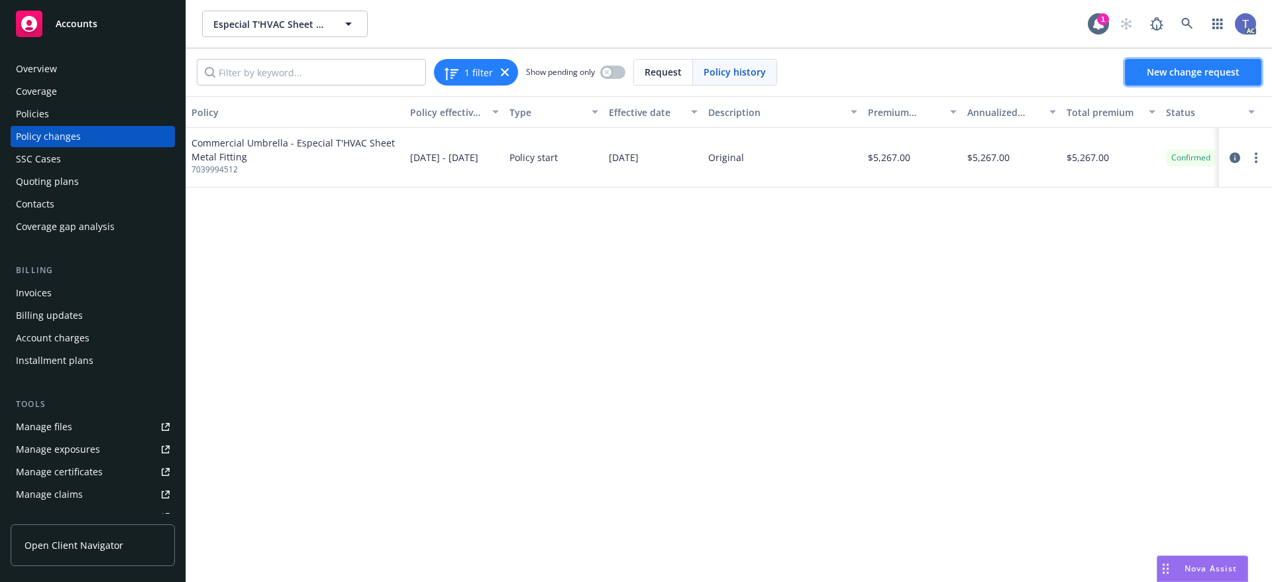
click at [1208, 79] on link "New change request" at bounding box center [1193, 72] width 136 height 26
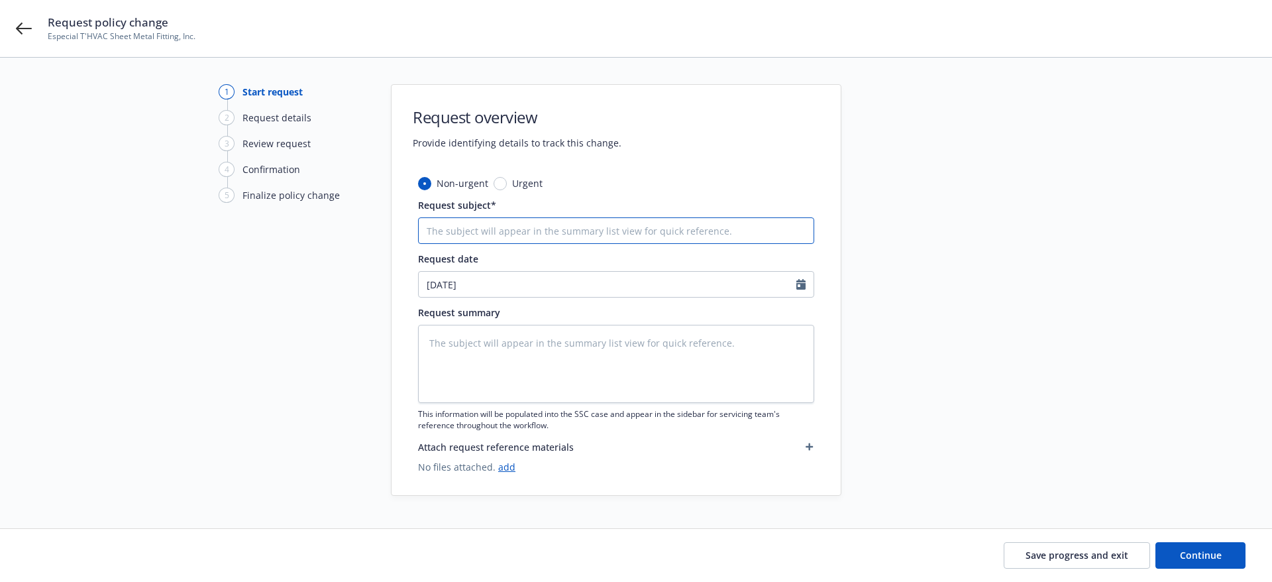
click at [474, 219] on input "Request subject*" at bounding box center [616, 230] width 396 height 26
paste input "25-26 CNA Excess #7039994512 Eff [DATE] Amend Underlying Coverages Schedule"
type textarea "x"
type input "25-26 CNA Excess #7039994512 Eff [DATE] Amend Underlying Coverages Schedule"
click at [562, 338] on textarea at bounding box center [616, 364] width 396 height 78
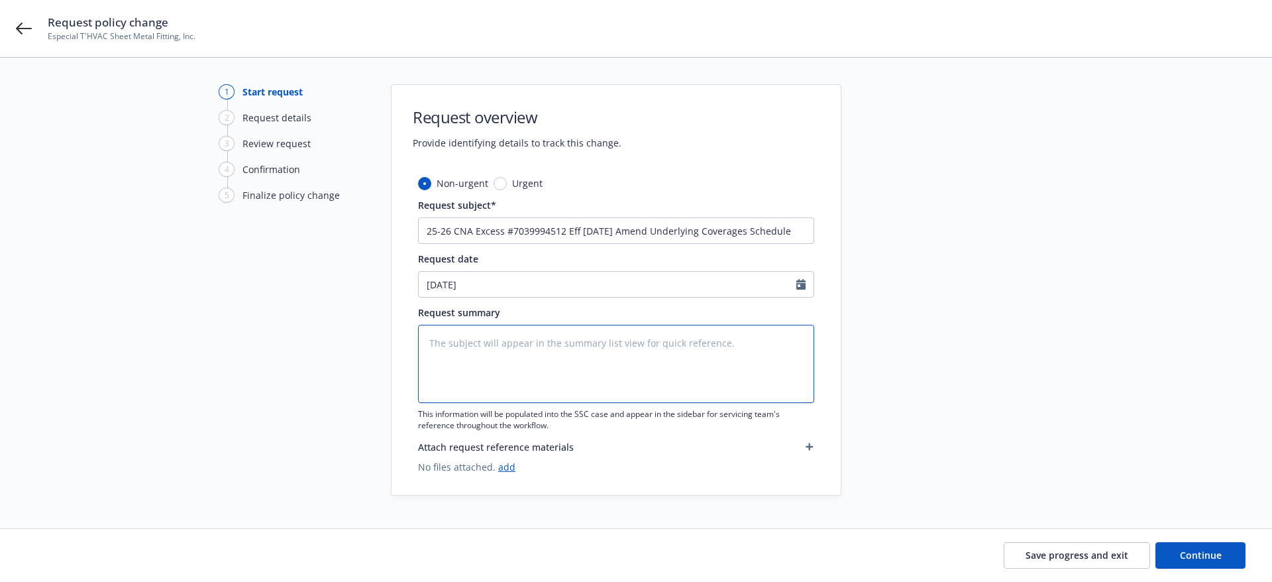
paste textarea "25-26 CNA Excess #7039994512 Eff [DATE] Amend Underlying Coverages Schedule"
type textarea "x"
type textarea "25-26 CNA Excess #7039994512 Eff [DATE] Amend Underlying Coverages Schedule"
click at [1176, 552] on button "Continue" at bounding box center [1200, 555] width 90 height 26
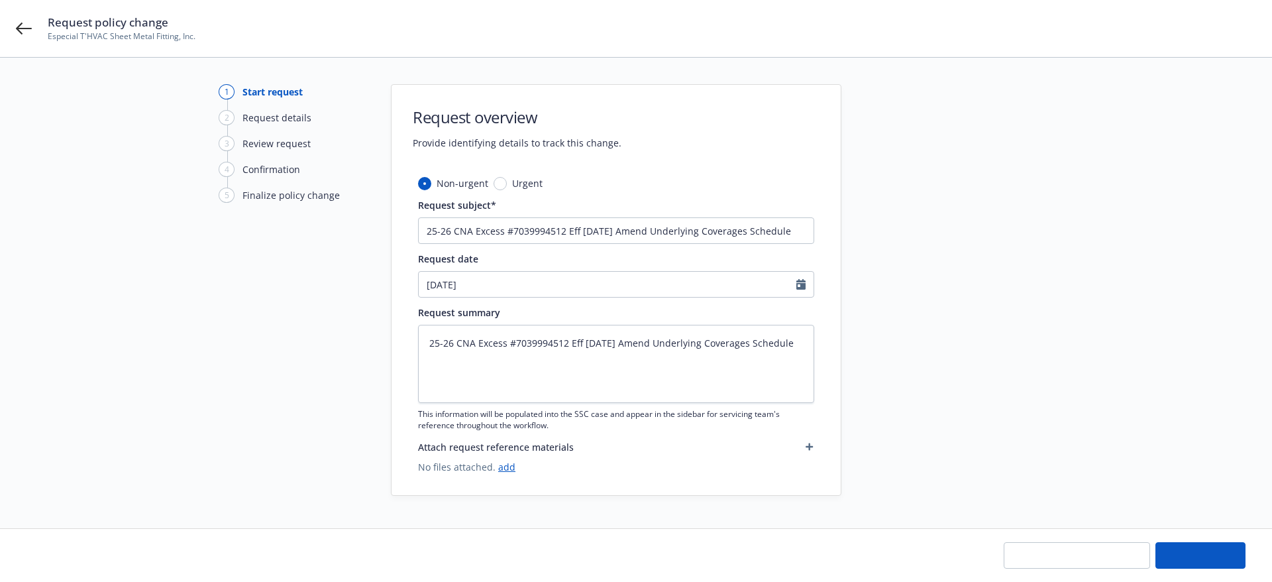
type textarea "x"
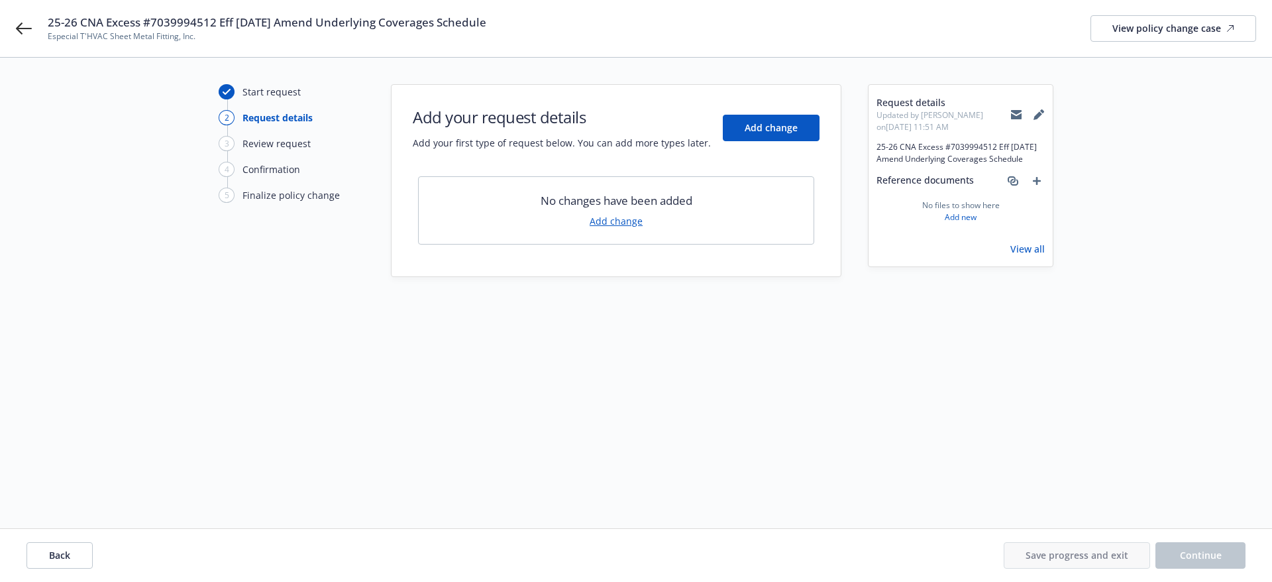
click at [617, 218] on link "Add change" at bounding box center [616, 221] width 53 height 14
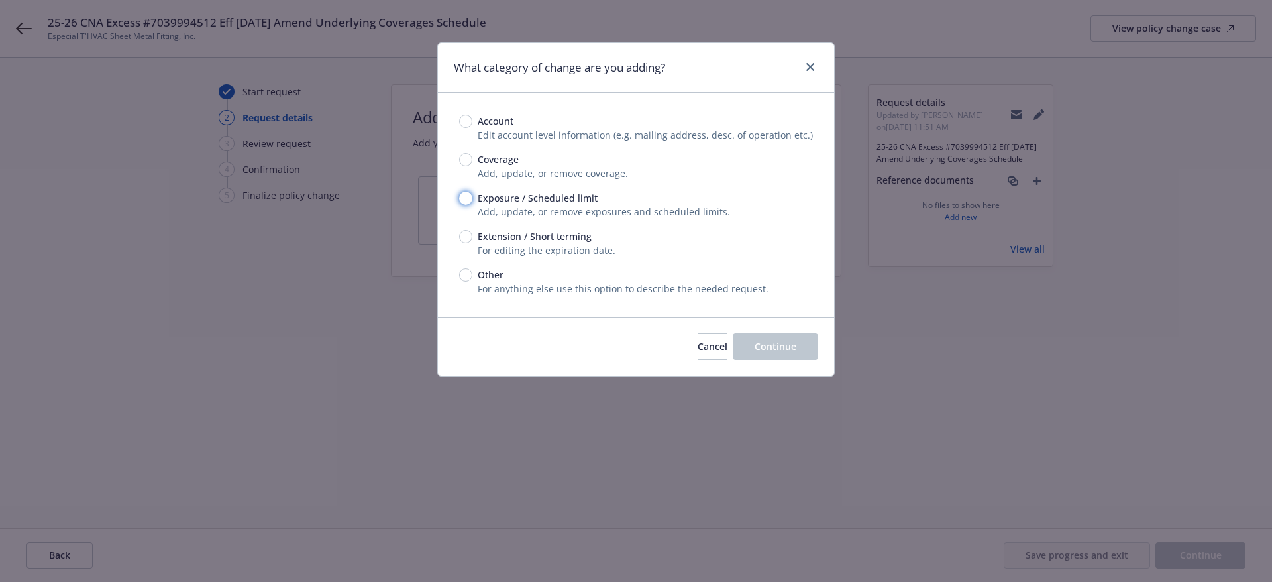
click at [468, 196] on input "Exposure / Scheduled limit" at bounding box center [465, 197] width 13 height 13
radio input "true"
click at [788, 350] on span "Continue" at bounding box center [775, 346] width 42 height 13
type textarea "x"
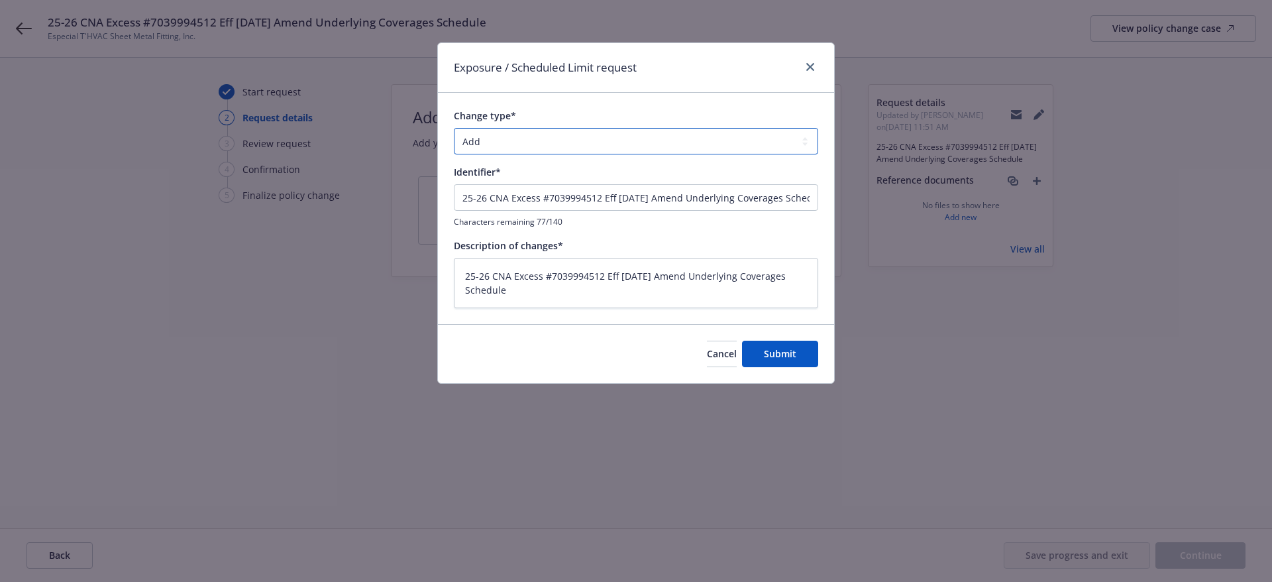
click at [521, 152] on select "Add Audit Change Remove" at bounding box center [636, 141] width 364 height 26
select select "CHANGE"
click at [454, 128] on select "Add Audit Change Remove" at bounding box center [636, 141] width 364 height 26
click at [792, 358] on span "Submit" at bounding box center [780, 353] width 32 height 13
type textarea "x"
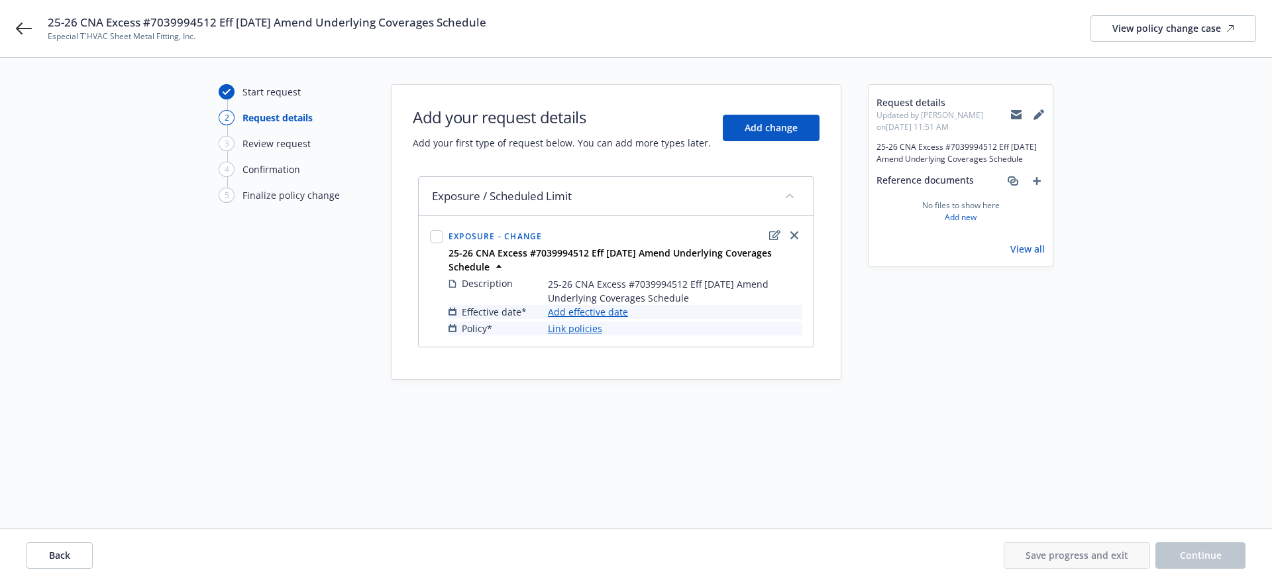
click at [587, 315] on link "Add effective date" at bounding box center [588, 312] width 80 height 14
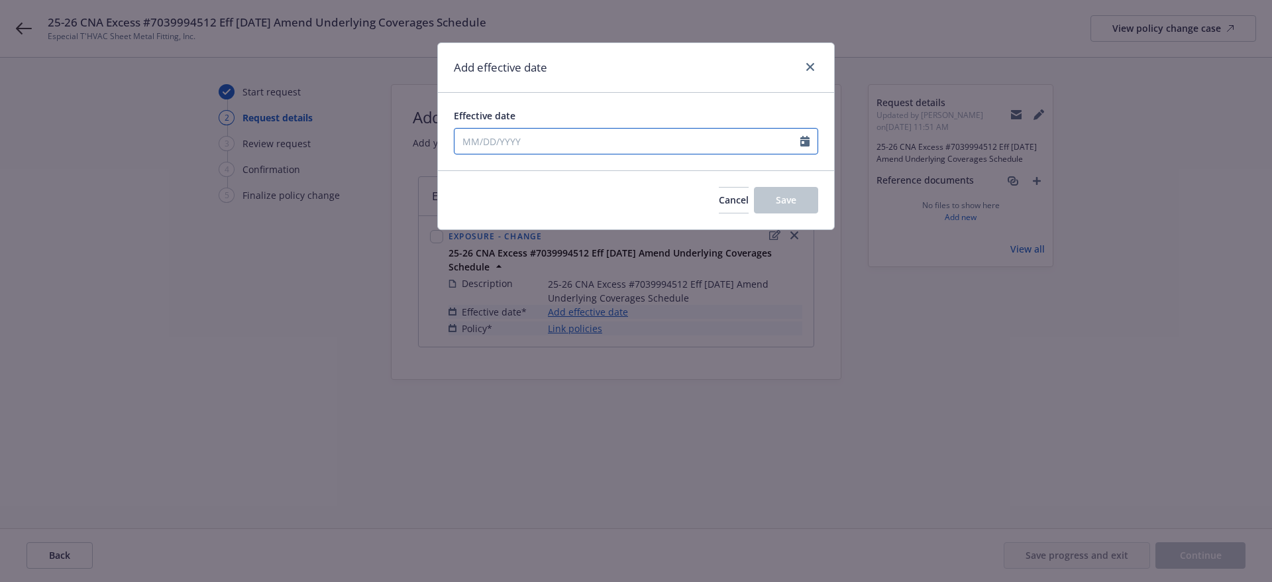
select select "8"
click at [548, 139] on input "Effective date" at bounding box center [627, 141] width 346 height 25
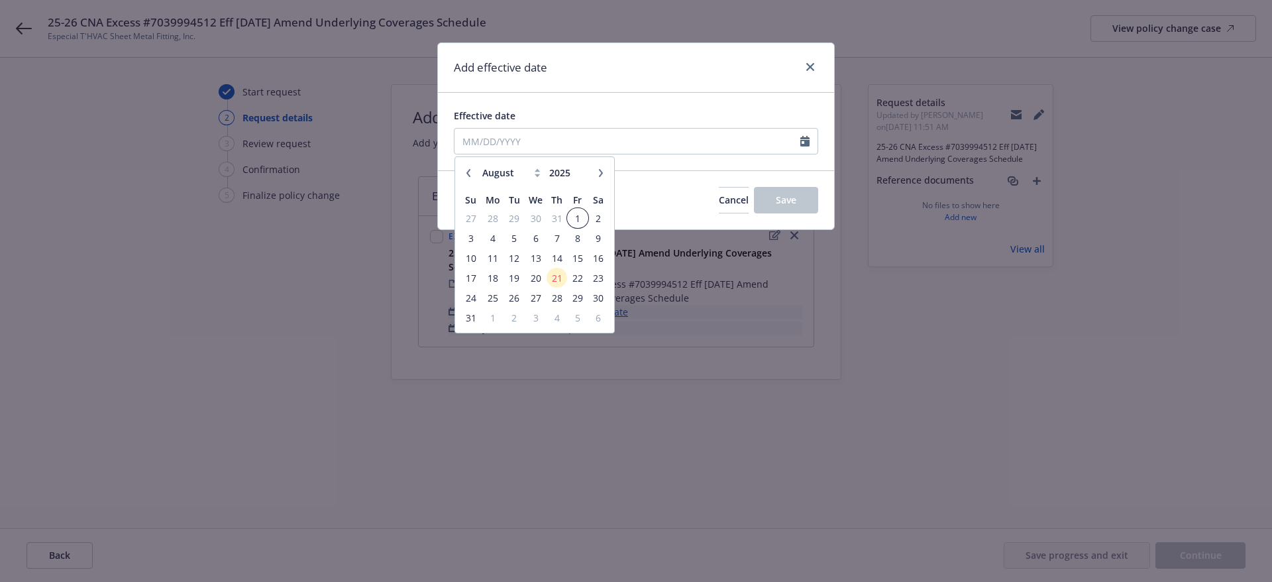
click at [580, 220] on span "1" at bounding box center [577, 218] width 18 height 17
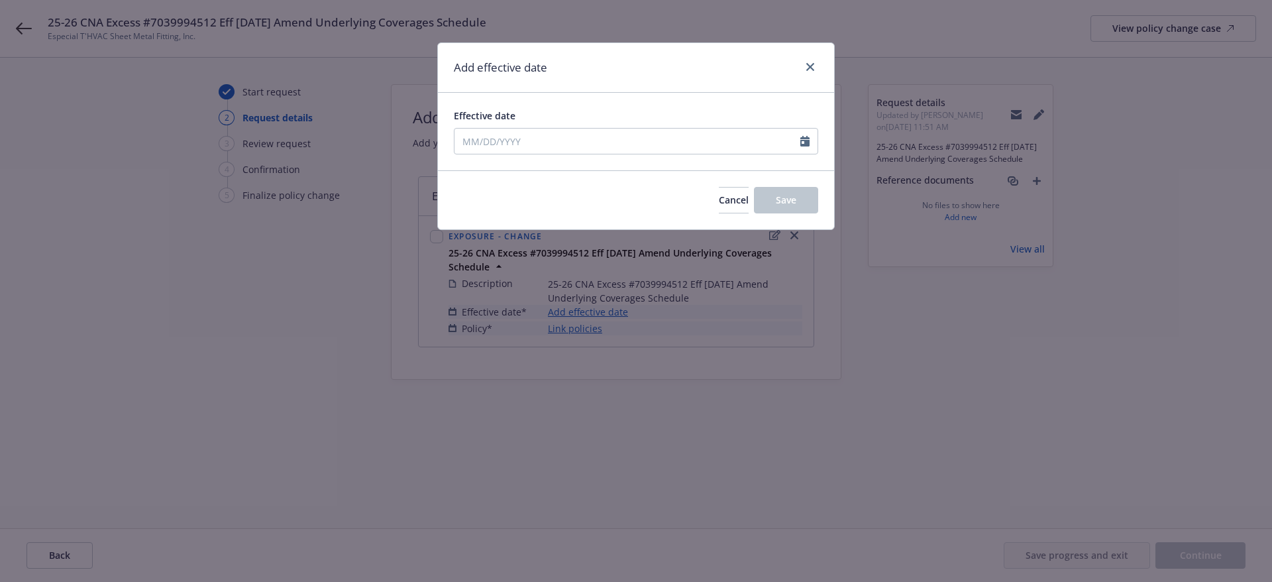
type input "[DATE]"
click at [790, 193] on span "Save" at bounding box center [786, 199] width 21 height 13
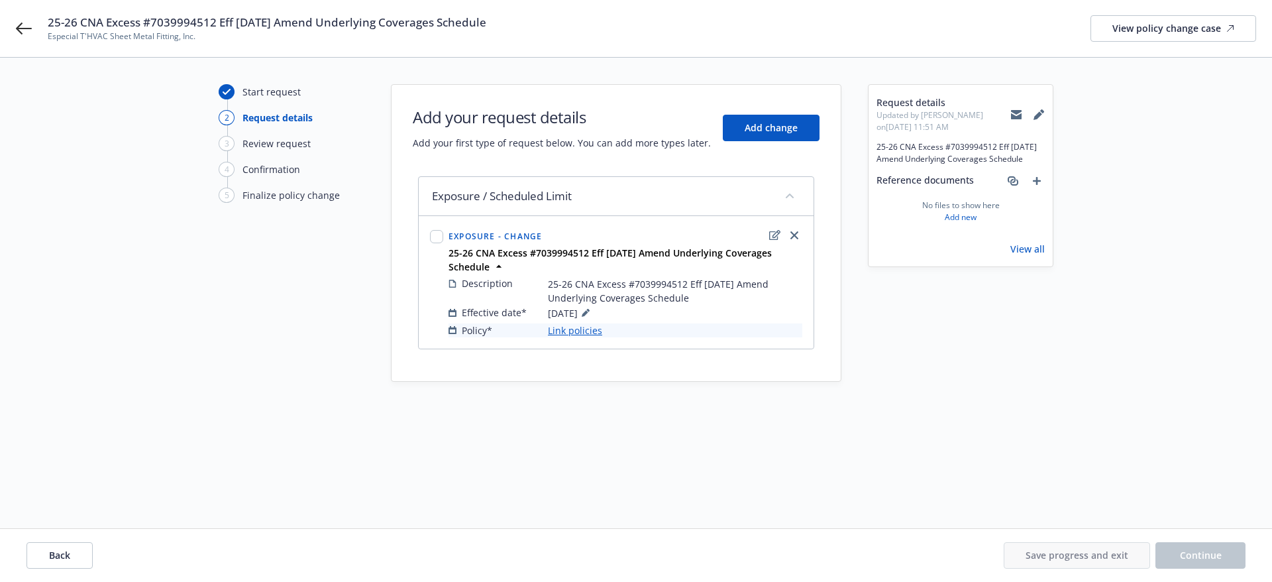
click at [562, 331] on link "Link policies" at bounding box center [575, 330] width 54 height 14
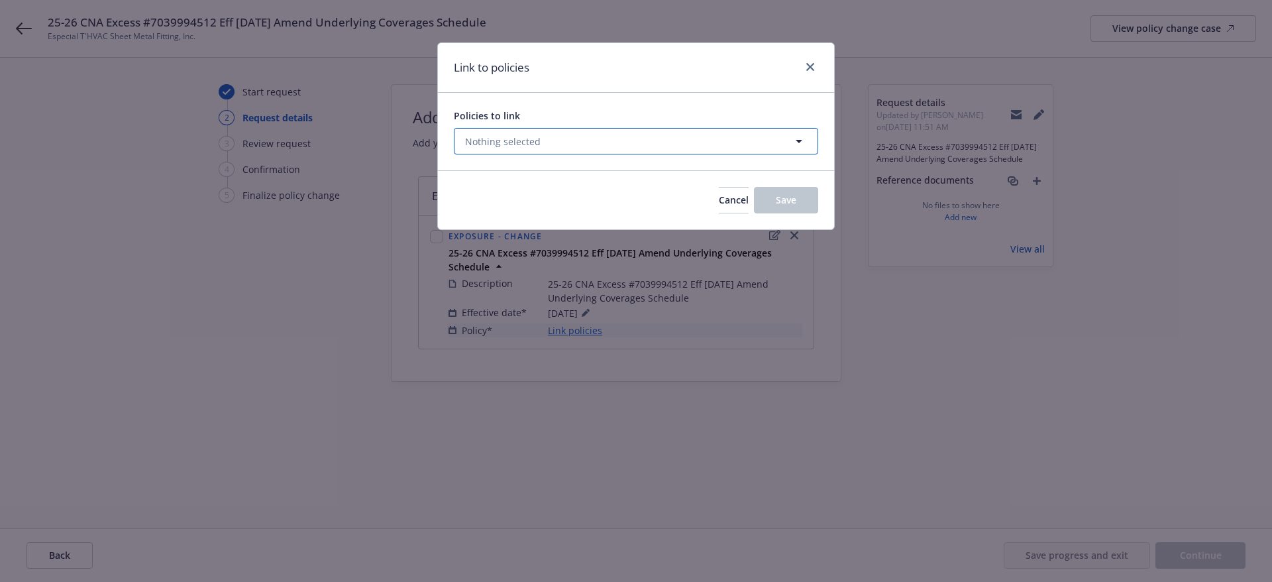
click at [590, 143] on button "Nothing selected" at bounding box center [636, 141] width 364 height 26
select select "ACTIVE"
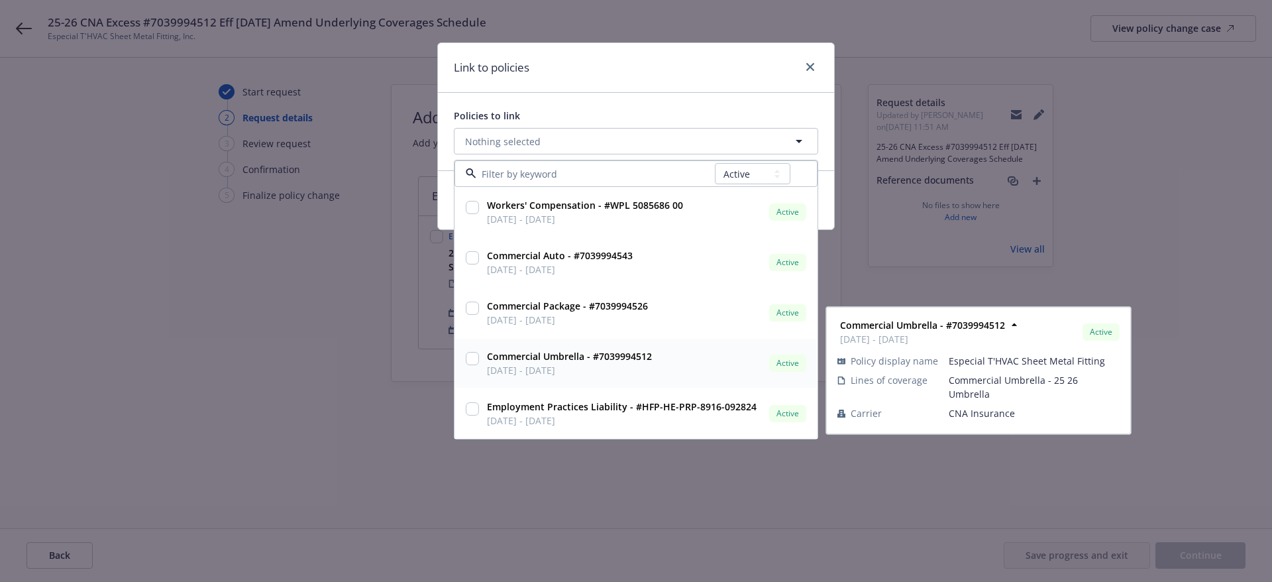
click at [469, 360] on input "checkbox" at bounding box center [472, 358] width 13 height 13
checkbox input "true"
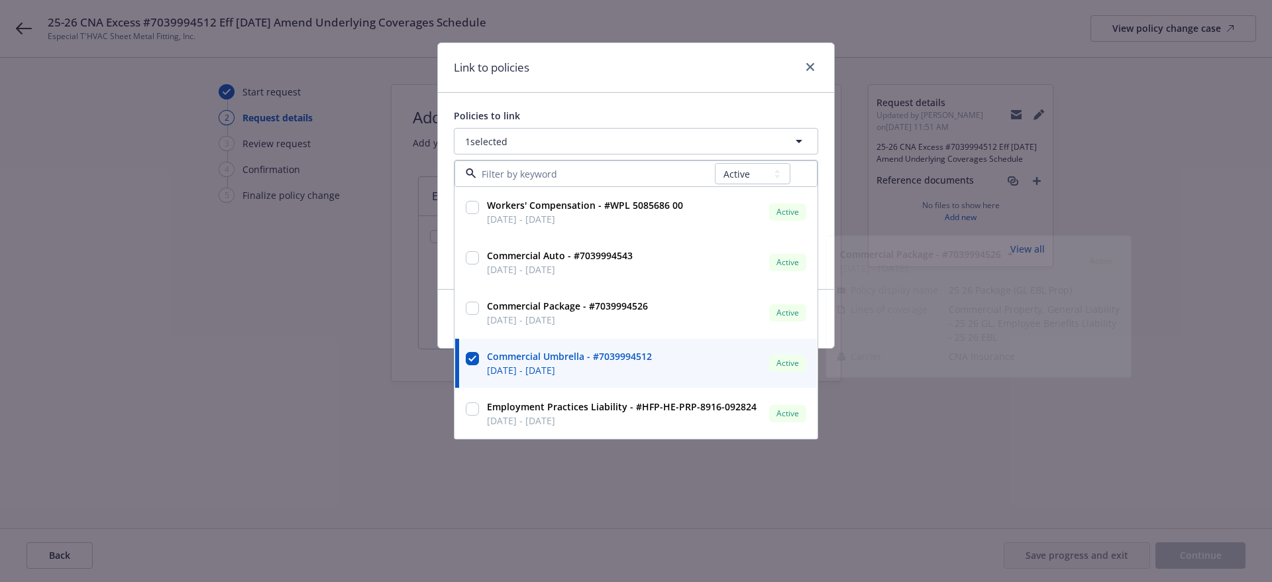
click at [634, 94] on div "Policies to link 1 selected All Active Upcoming Expired Cancelled Workers' Comp…" at bounding box center [636, 191] width 396 height 196
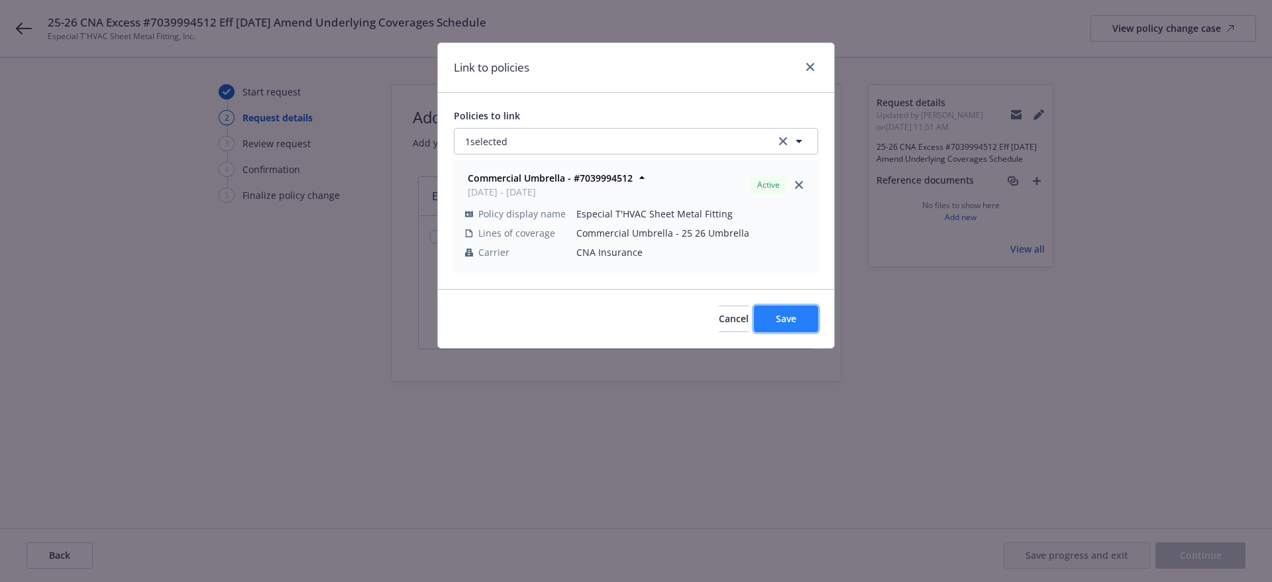
click at [776, 315] on span "Save" at bounding box center [786, 318] width 21 height 13
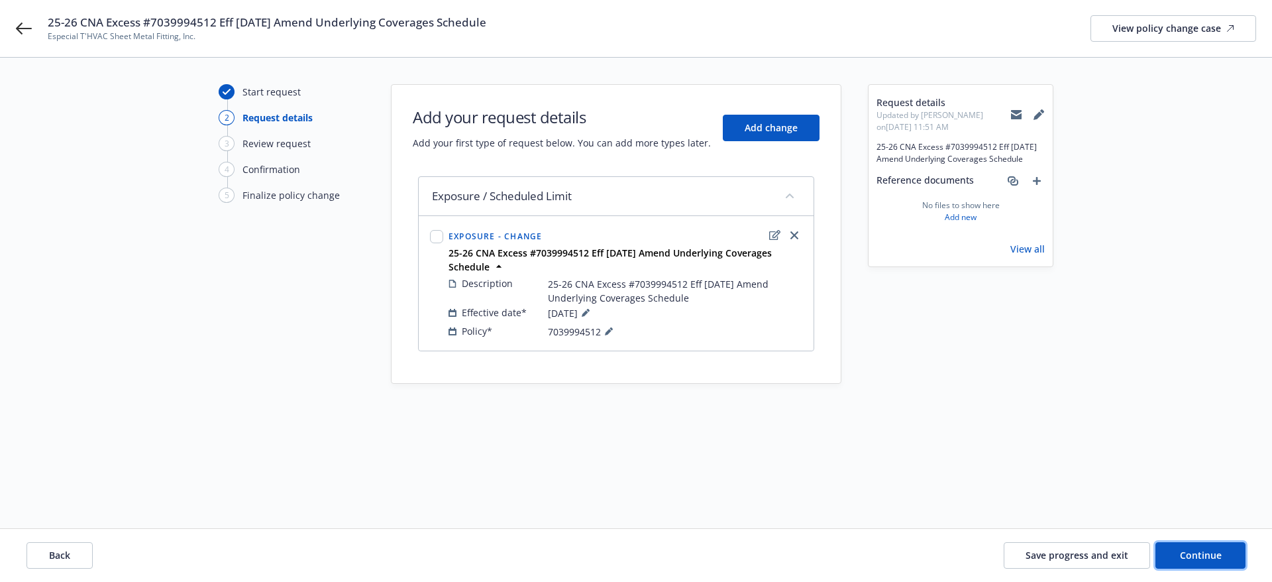
click at [1210, 541] on div "Back Save progress and exit Continue" at bounding box center [636, 555] width 1272 height 53
click at [1182, 546] on button "Continue" at bounding box center [1200, 555] width 90 height 26
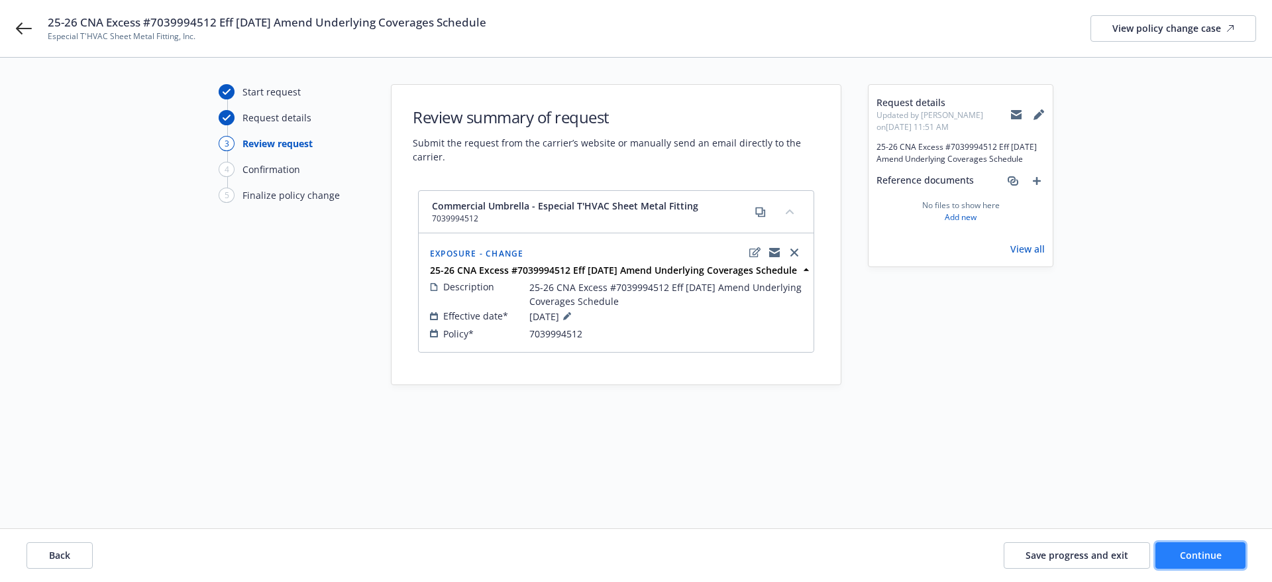
click at [1201, 547] on button "Continue" at bounding box center [1200, 555] width 90 height 26
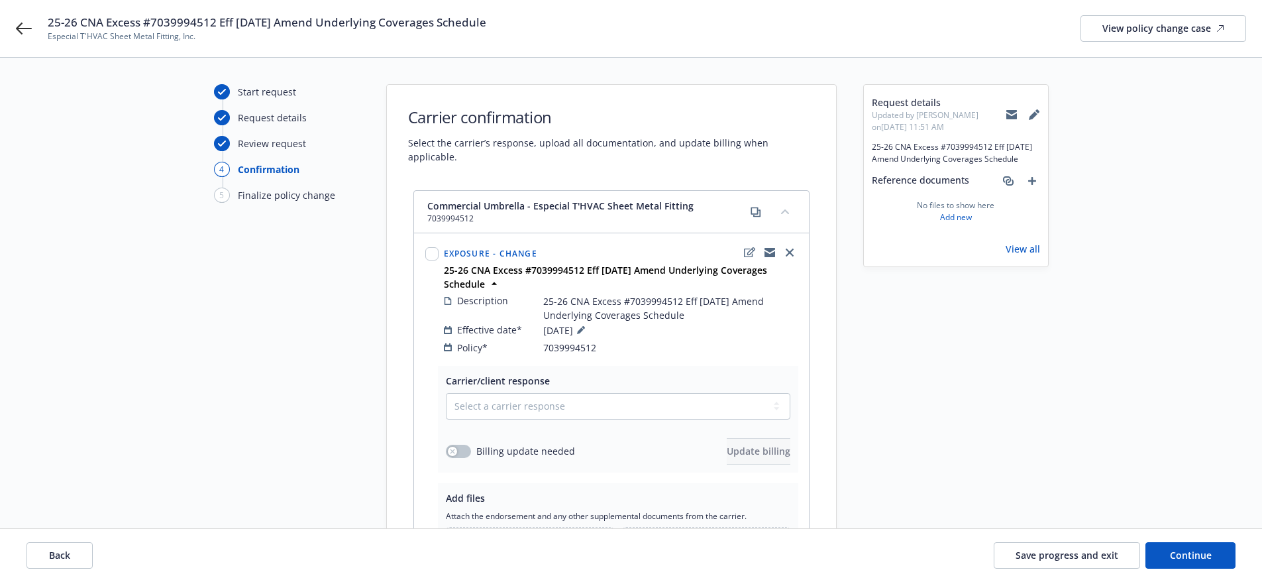
click at [568, 408] on div "Select a carrier response Accepted Accepted with revision No endorsement needed…" at bounding box center [618, 429] width 344 height 72
click at [567, 399] on select "Select a carrier response Accepted Accepted with revision No endorsement needed…" at bounding box center [618, 406] width 344 height 26
select select "ACCEPTED"
click at [446, 393] on select "Select a carrier response Accepted Accepted with revision No endorsement needed…" at bounding box center [618, 406] width 344 height 26
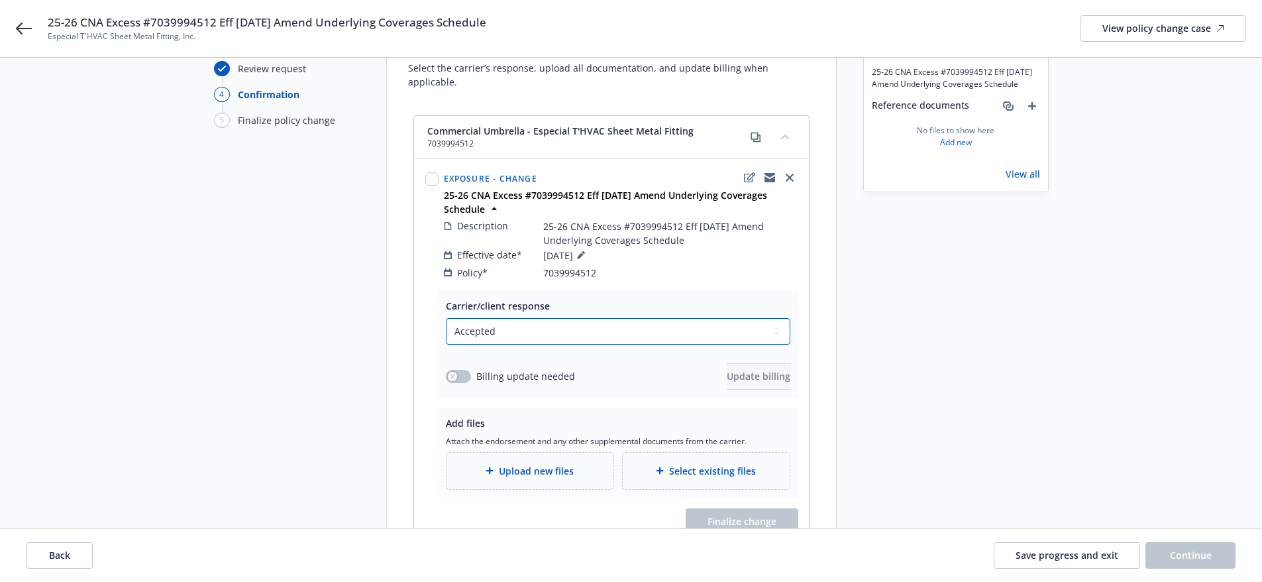
scroll to position [132, 0]
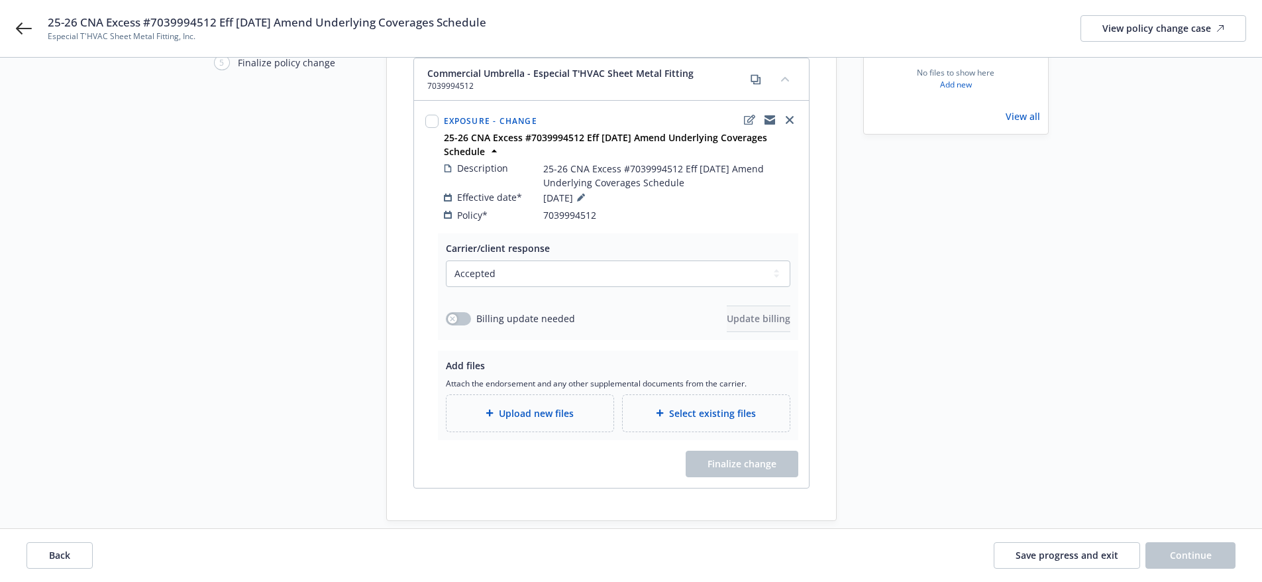
click at [555, 406] on span "Upload new files" at bounding box center [536, 413] width 75 height 14
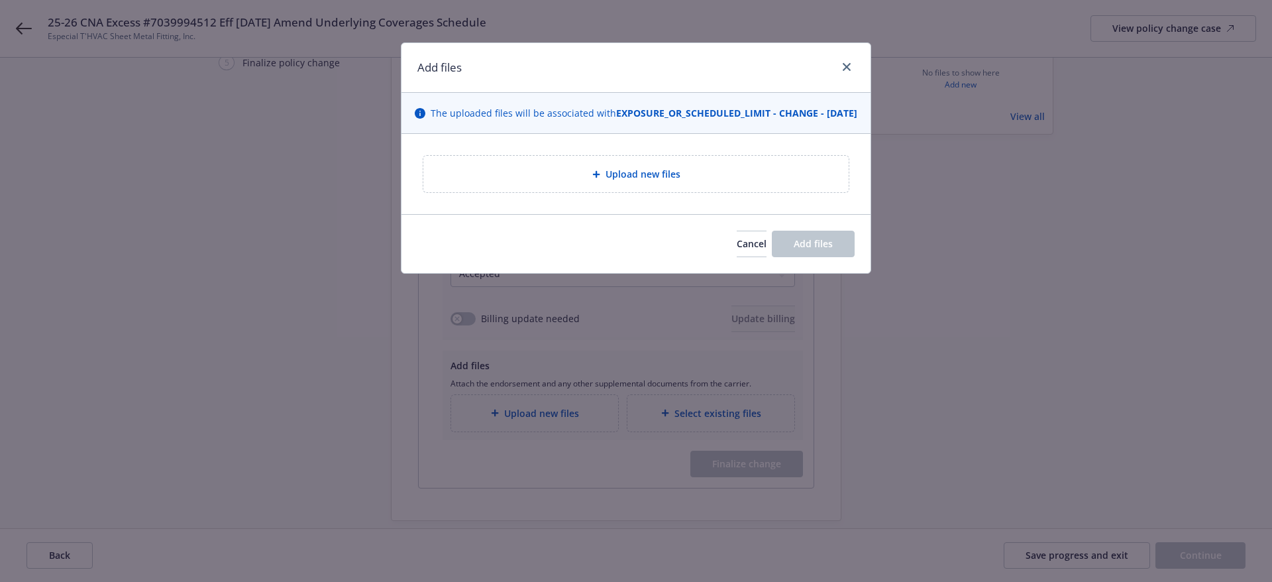
click at [638, 181] on span "Upload new files" at bounding box center [642, 174] width 75 height 14
click at [745, 179] on div "Upload new files" at bounding box center [635, 174] width 425 height 36
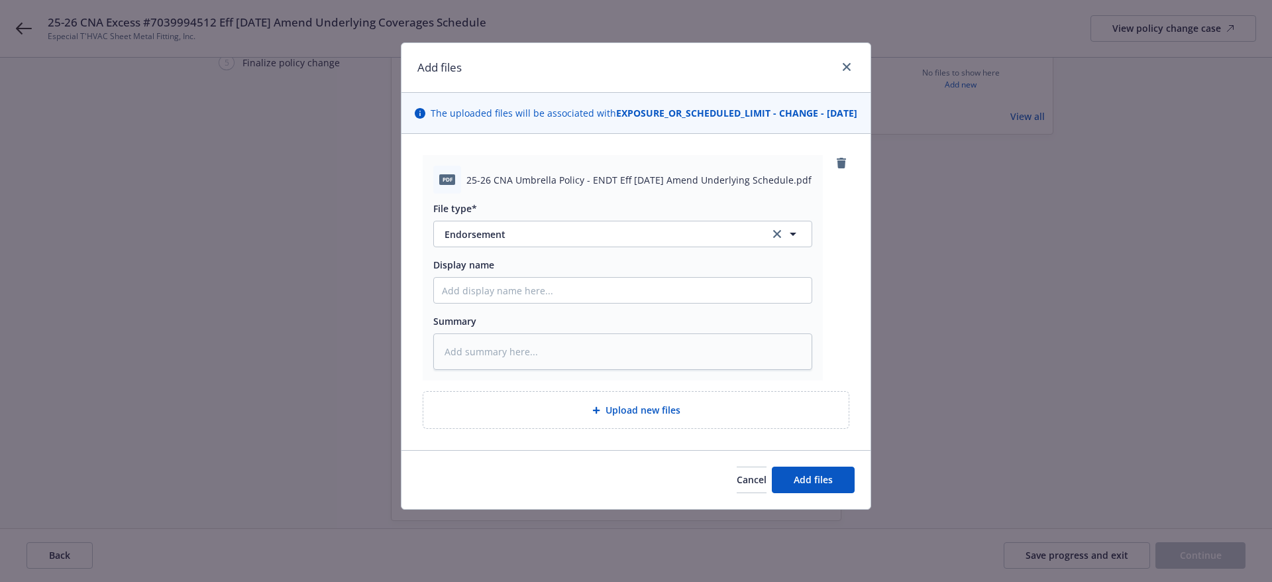
click at [821, 473] on div "Cancel Add files" at bounding box center [635, 479] width 469 height 59
click at [826, 486] on span "Add files" at bounding box center [813, 479] width 39 height 13
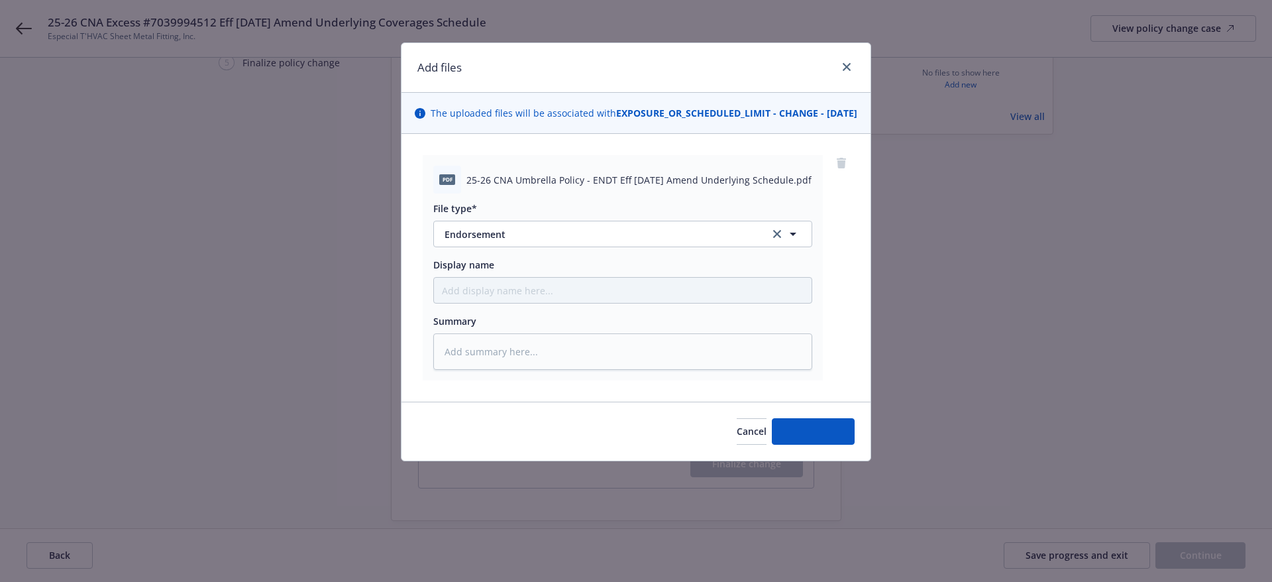
type textarea "x"
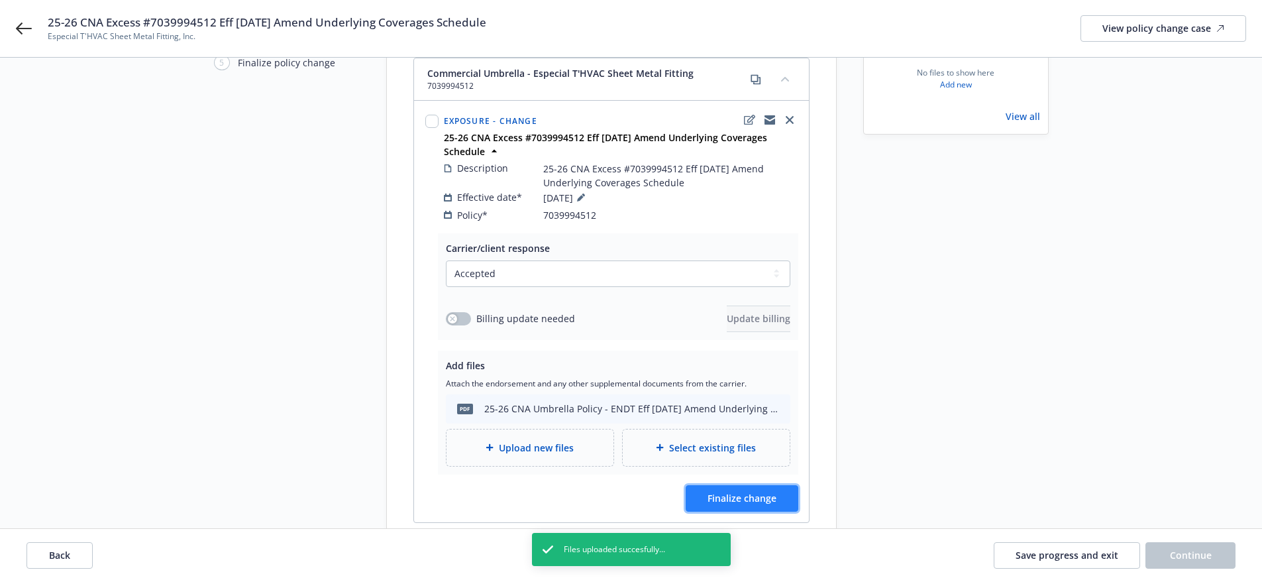
click at [767, 492] on span "Finalize change" at bounding box center [741, 498] width 69 height 13
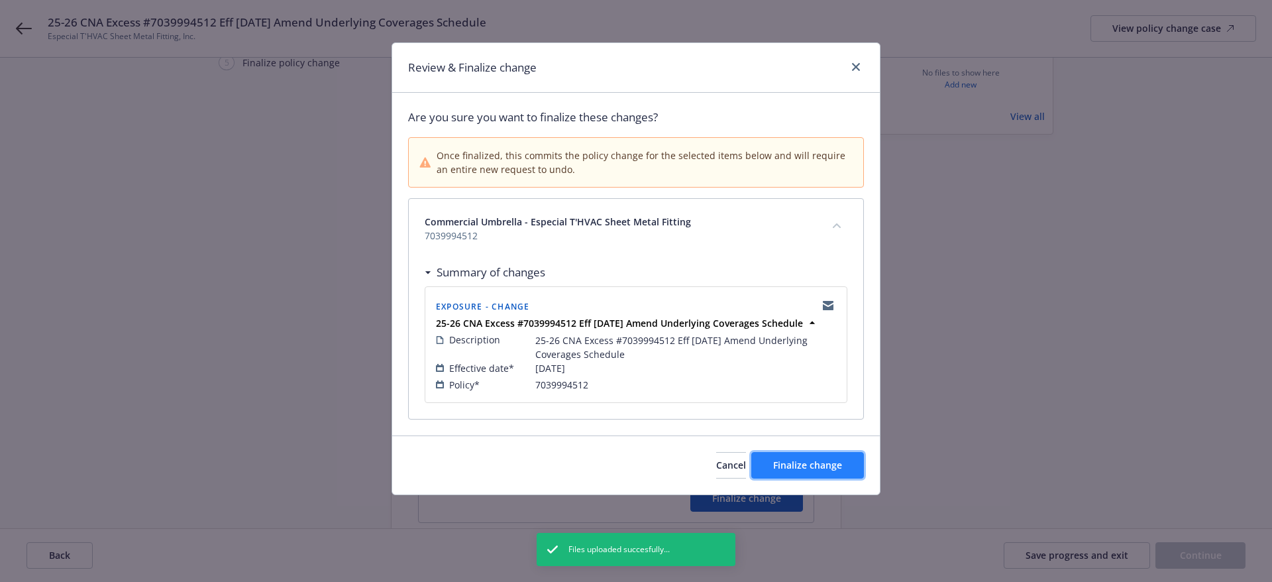
click at [792, 457] on button "Finalize change" at bounding box center [807, 465] width 113 height 26
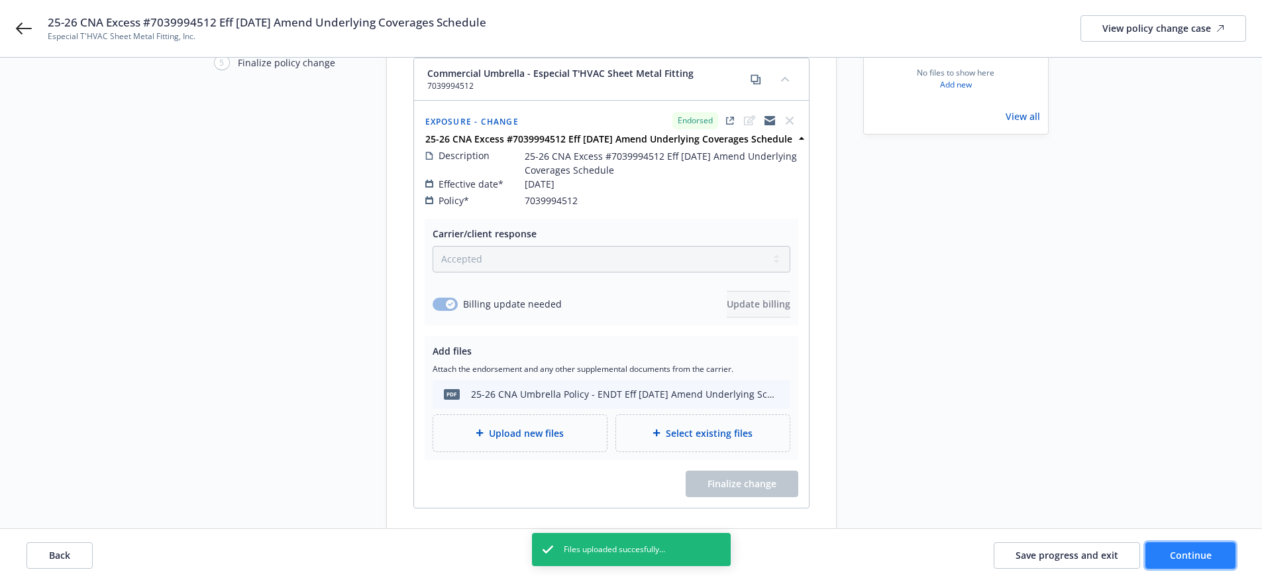
click at [1198, 558] on span "Continue" at bounding box center [1191, 554] width 42 height 13
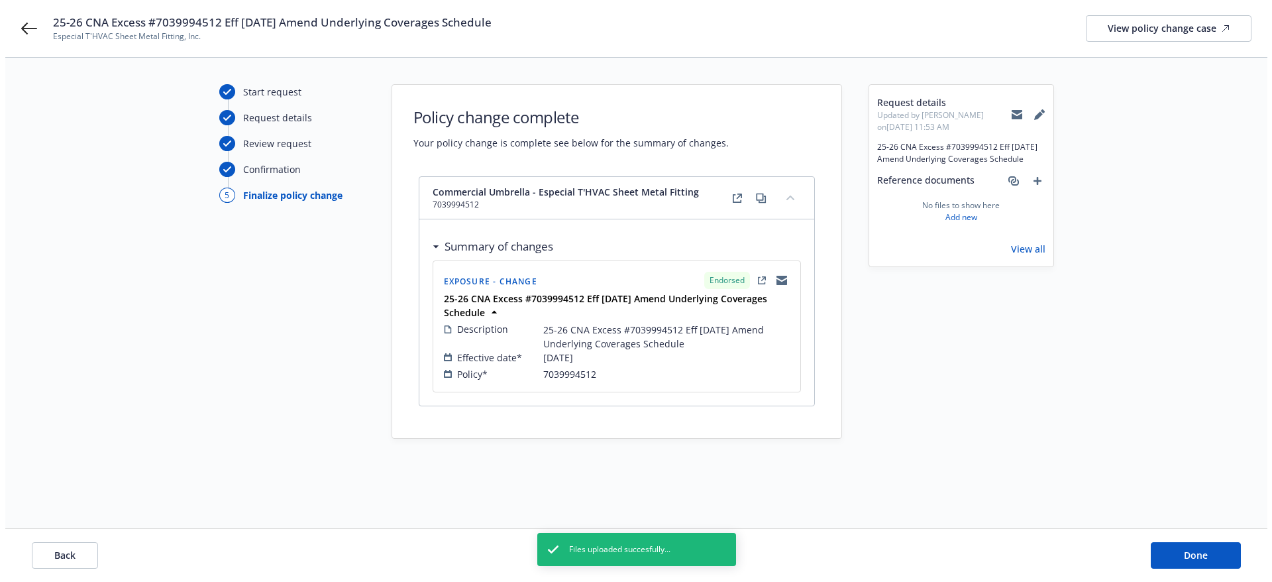
scroll to position [0, 0]
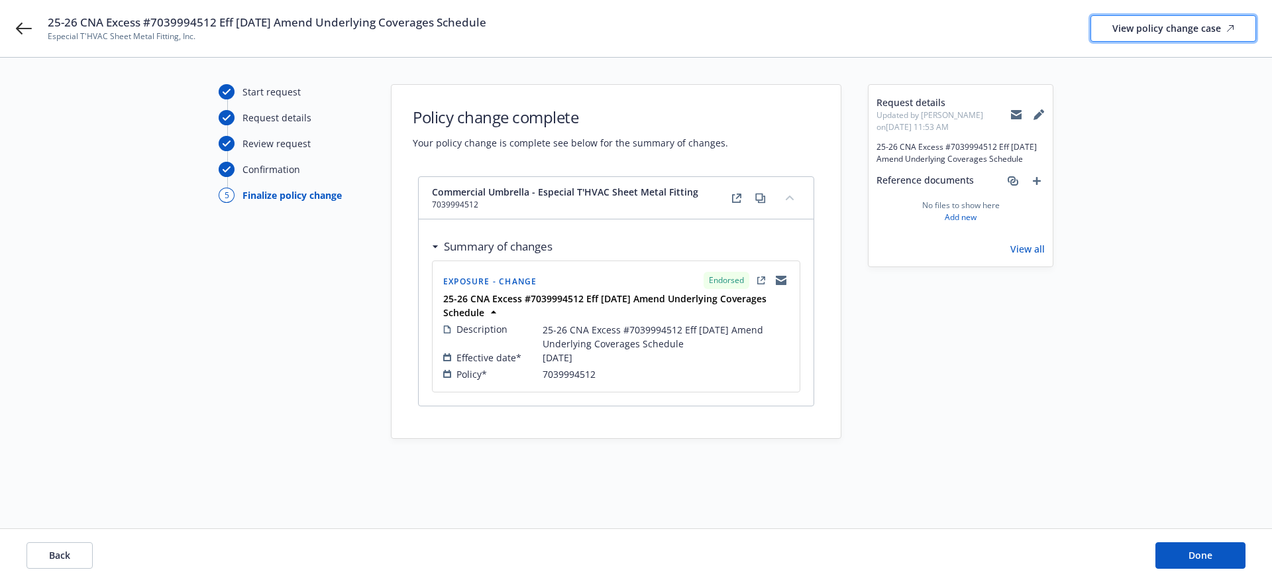
click at [1157, 25] on div "View policy change case" at bounding box center [1173, 28] width 122 height 25
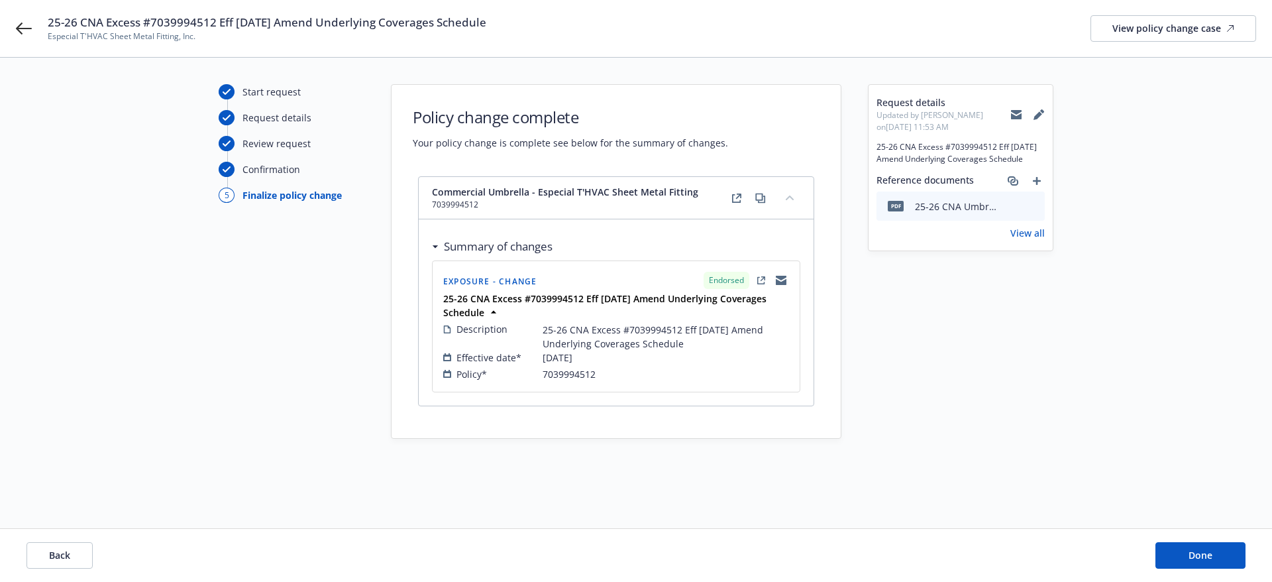
click at [1200, 541] on div "Back Done" at bounding box center [636, 555] width 1272 height 53
click at [1201, 554] on span "Done" at bounding box center [1200, 554] width 24 height 13
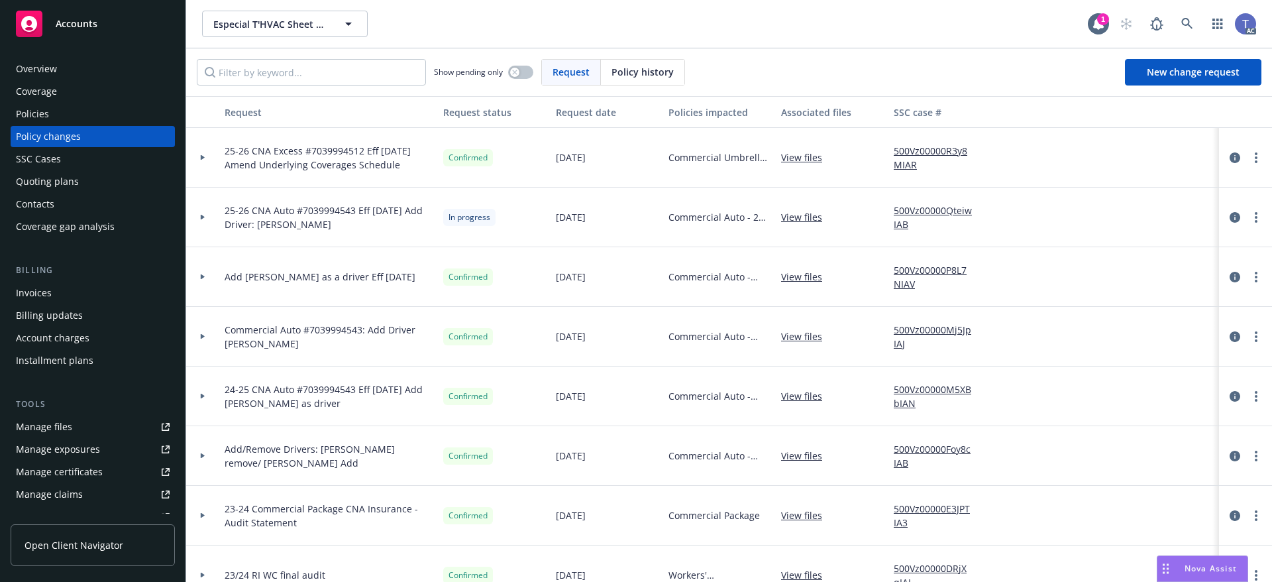
click at [57, 205] on div "Contacts" at bounding box center [93, 203] width 154 height 21
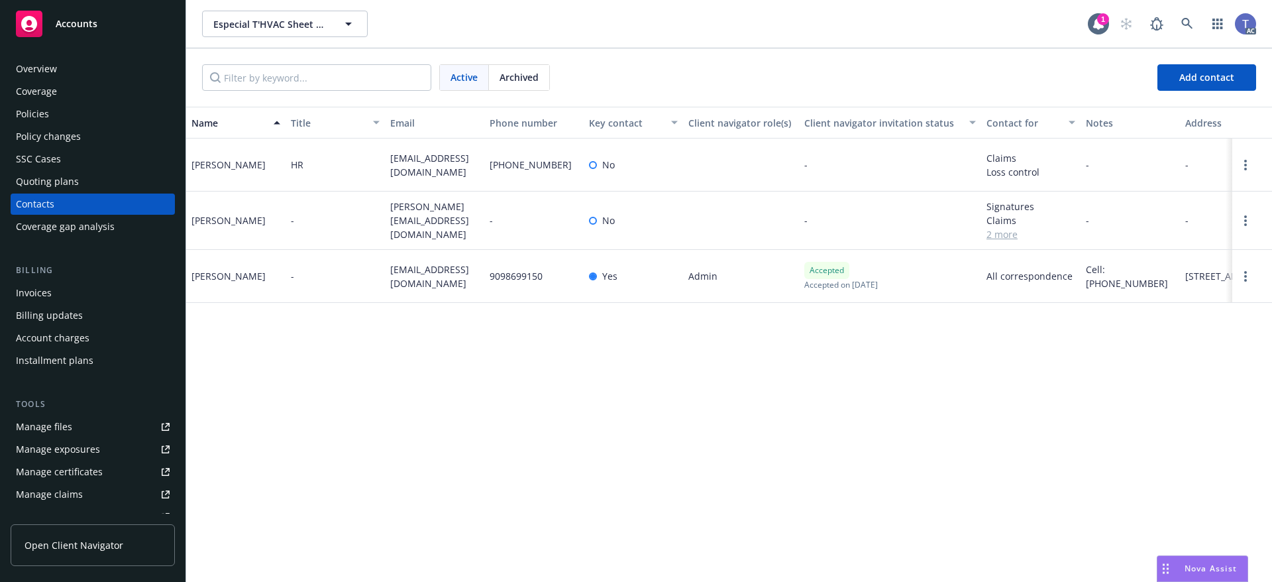
click at [61, 111] on div "Policies" at bounding box center [93, 113] width 154 height 21
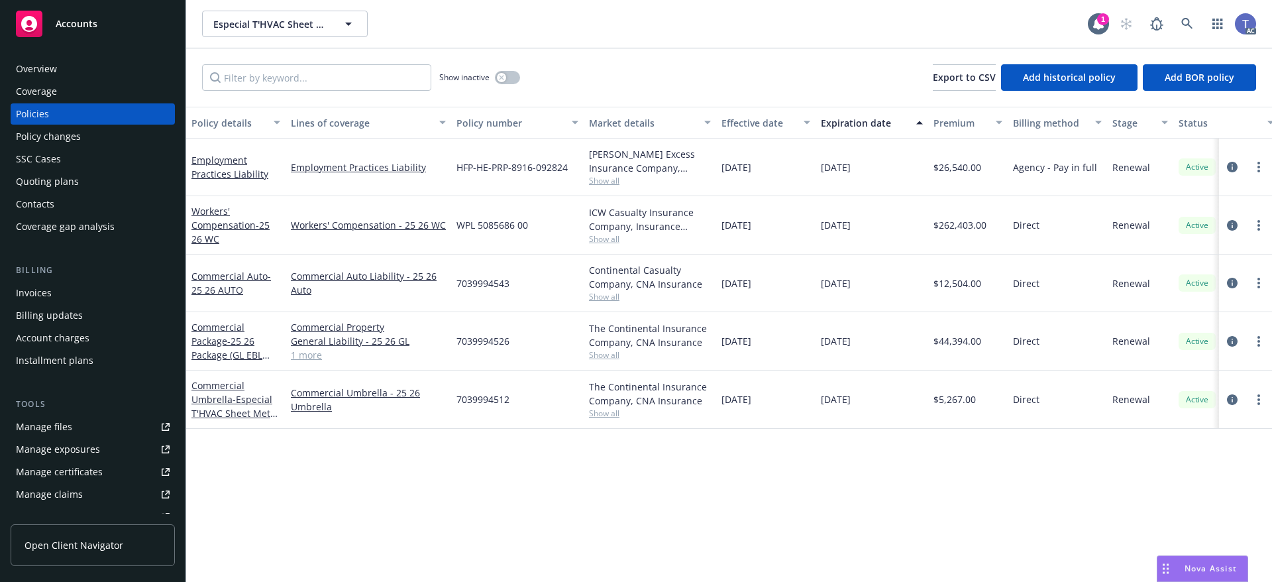
click at [47, 196] on div "Contacts" at bounding box center [35, 203] width 38 height 21
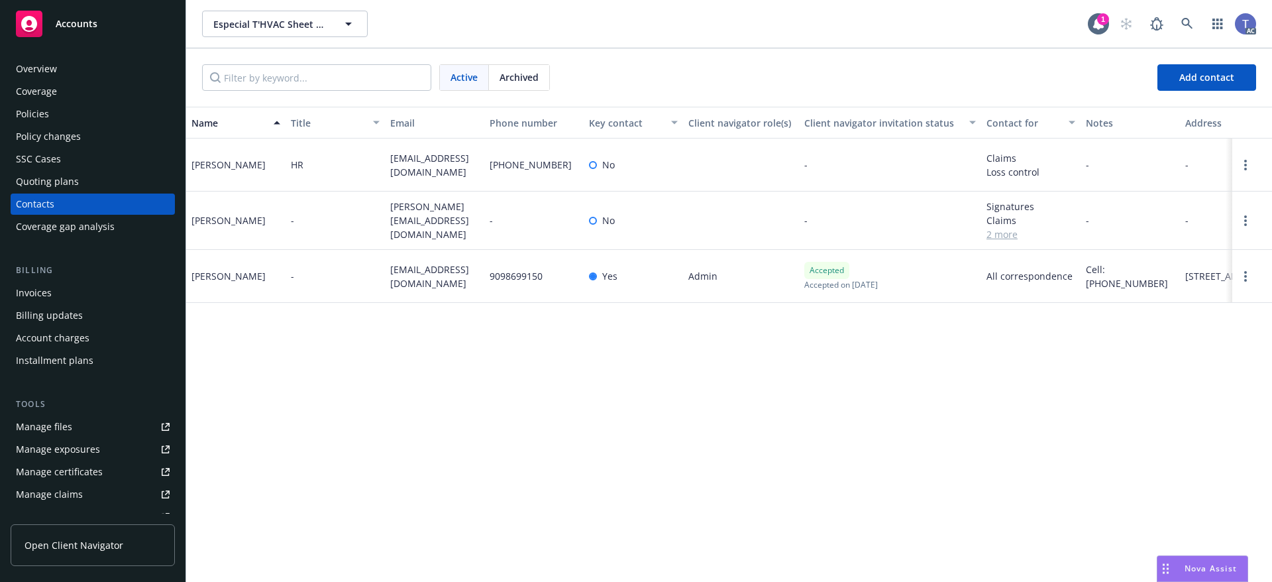
click at [45, 114] on div "Policies" at bounding box center [32, 113] width 33 height 21
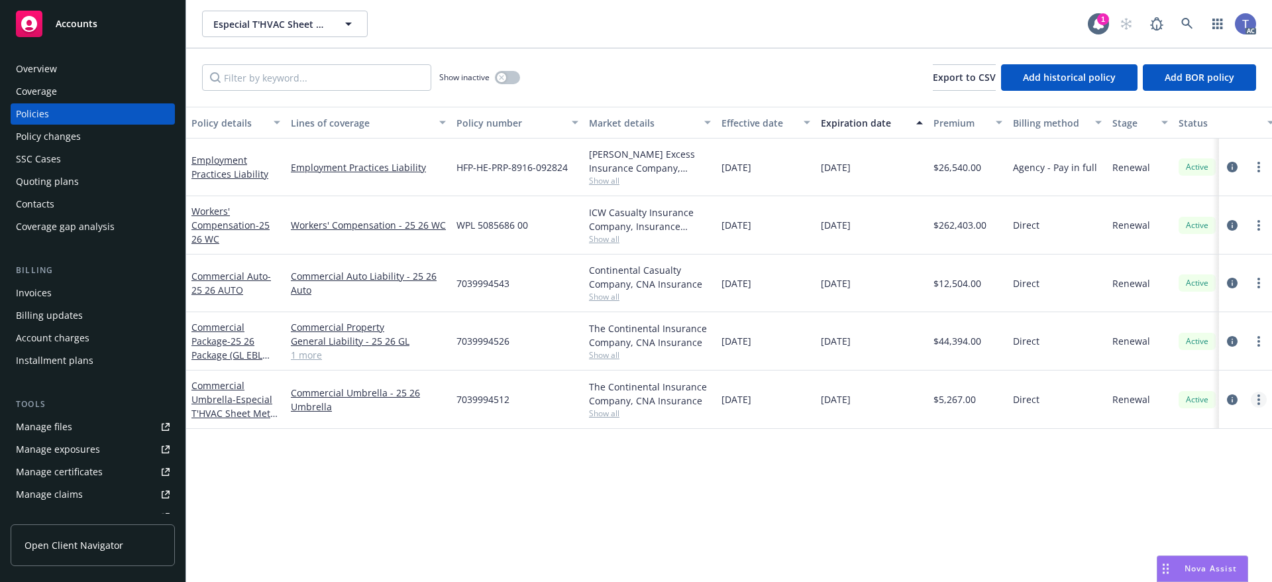
click at [1255, 399] on link "more" at bounding box center [1259, 399] width 16 height 16
click at [1196, 383] on link "Copy logging email" at bounding box center [1194, 382] width 156 height 26
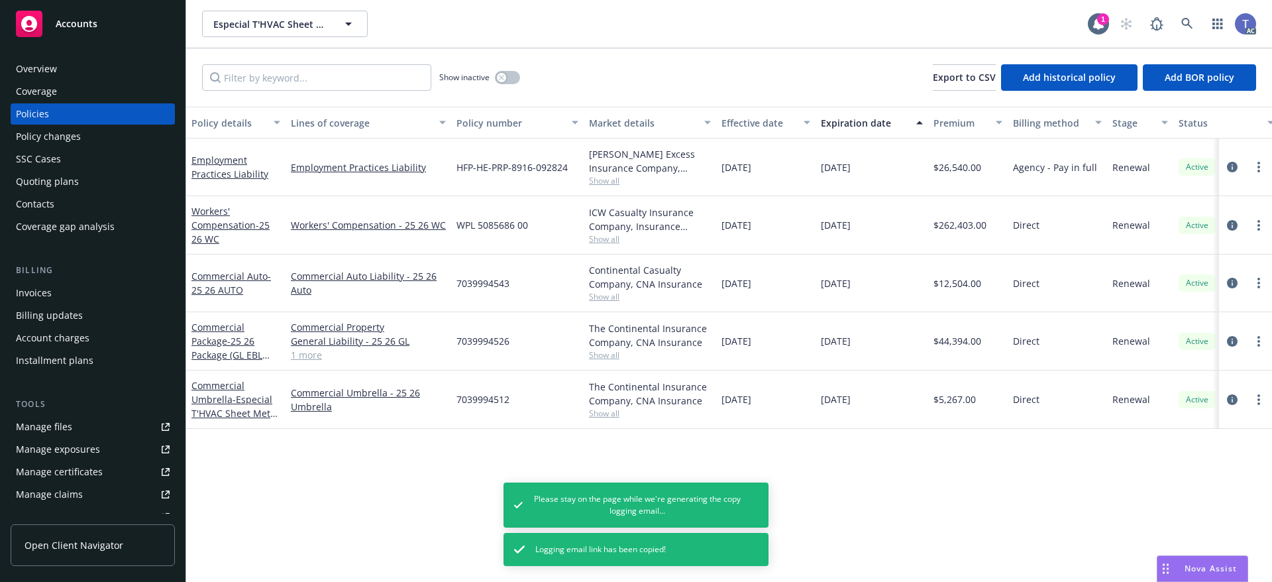
click at [66, 131] on div "Policy changes" at bounding box center [48, 136] width 65 height 21
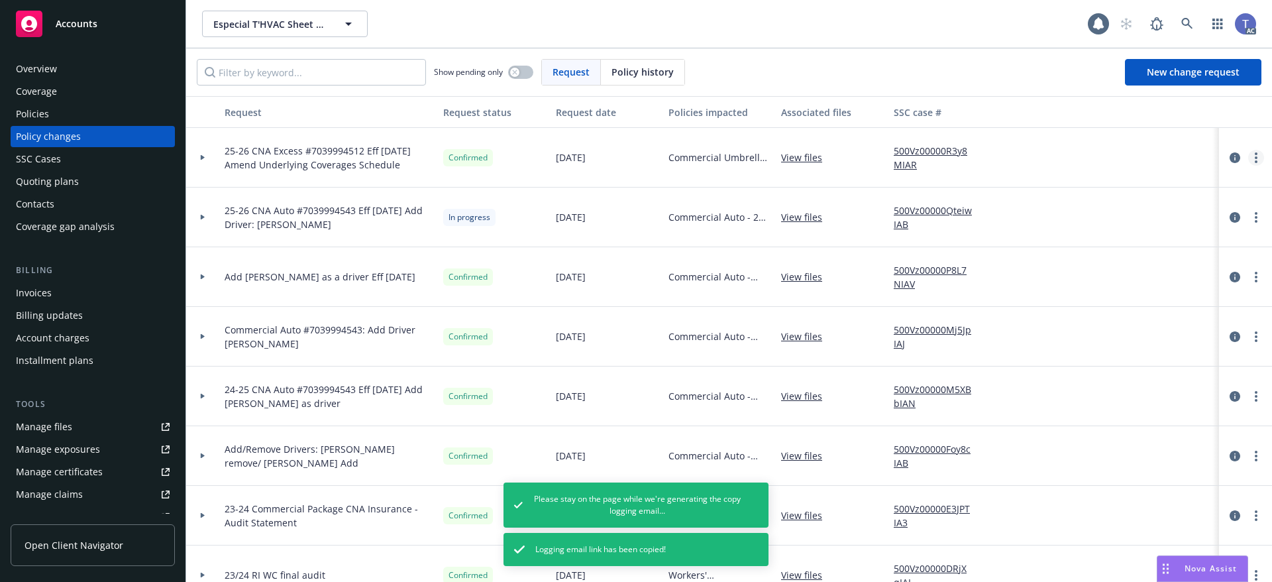
click at [1249, 160] on link "more" at bounding box center [1256, 158] width 16 height 16
click at [1082, 186] on link "Copy logging email" at bounding box center [1139, 185] width 227 height 26
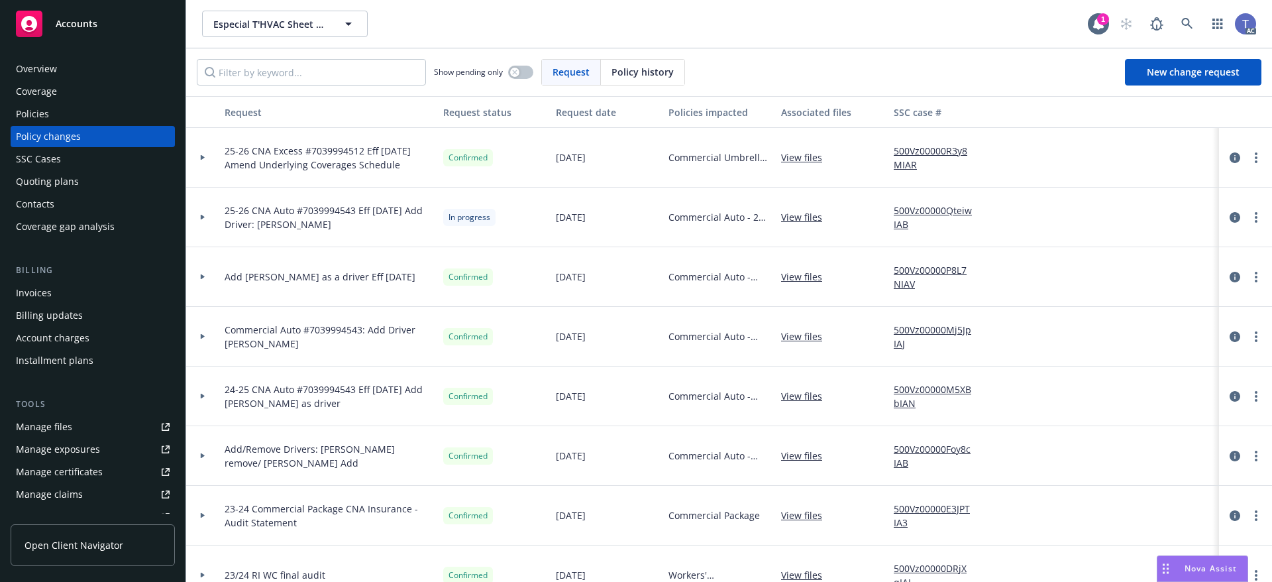
click at [689, 30] on div "Especial T'HVAC Sheet Metal Fitting, Inc. Especial T'HVAC Sheet Metal Fitting, …" at bounding box center [645, 24] width 886 height 26
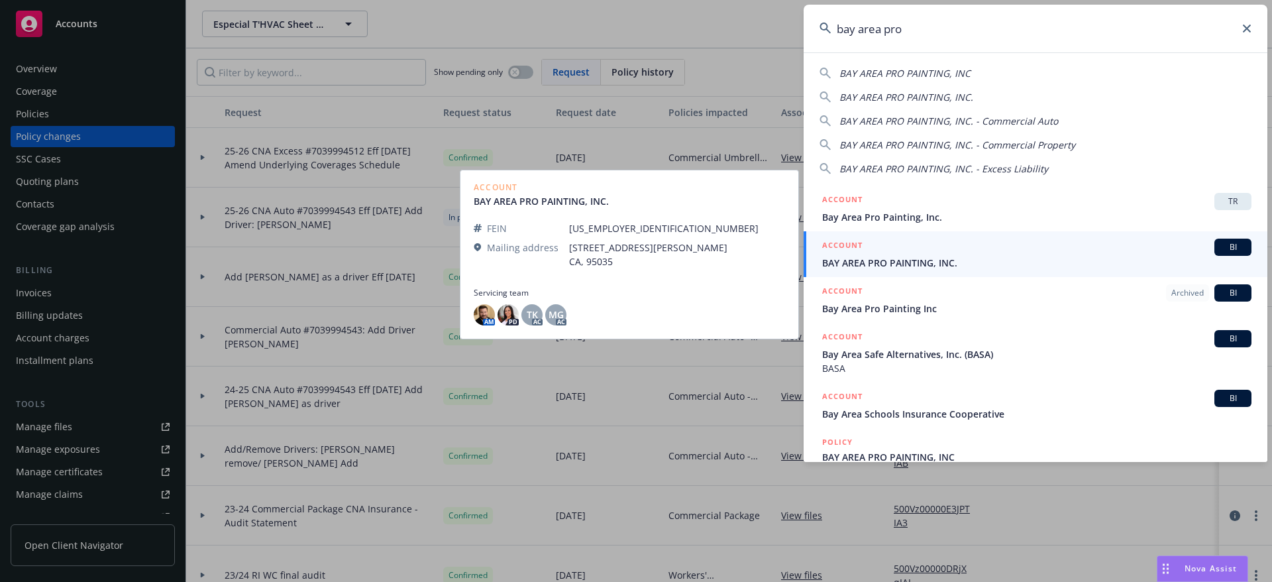
type input "bay area pro"
click at [926, 260] on span "BAY AREA PRO PAINTING, INC." at bounding box center [1036, 263] width 429 height 14
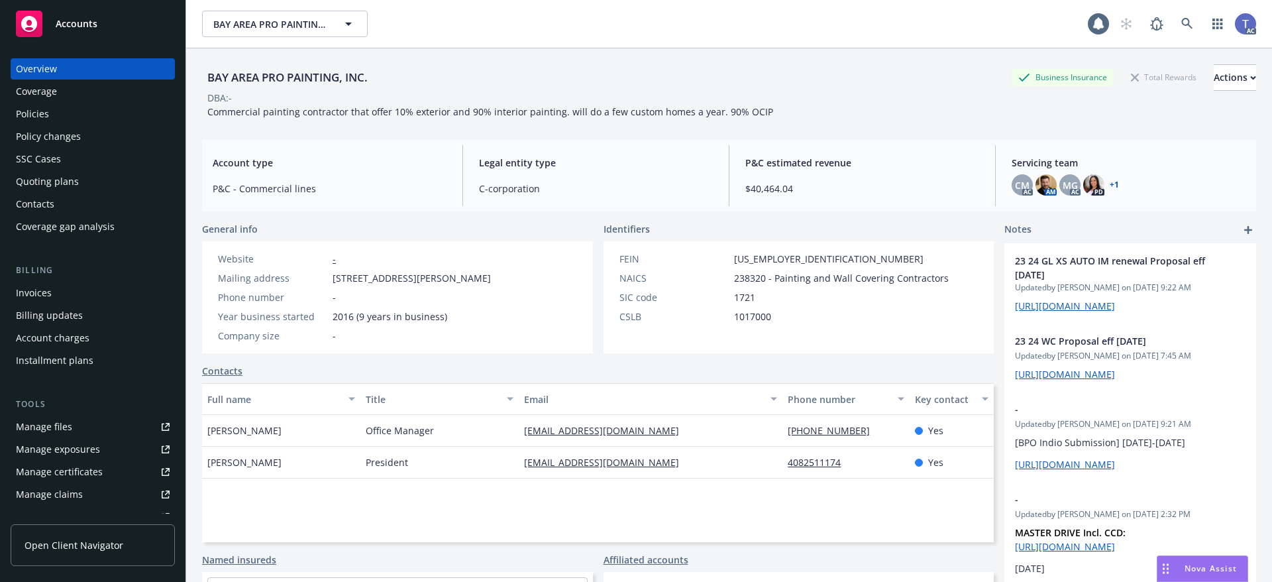
click at [40, 108] on div "Policies" at bounding box center [32, 113] width 33 height 21
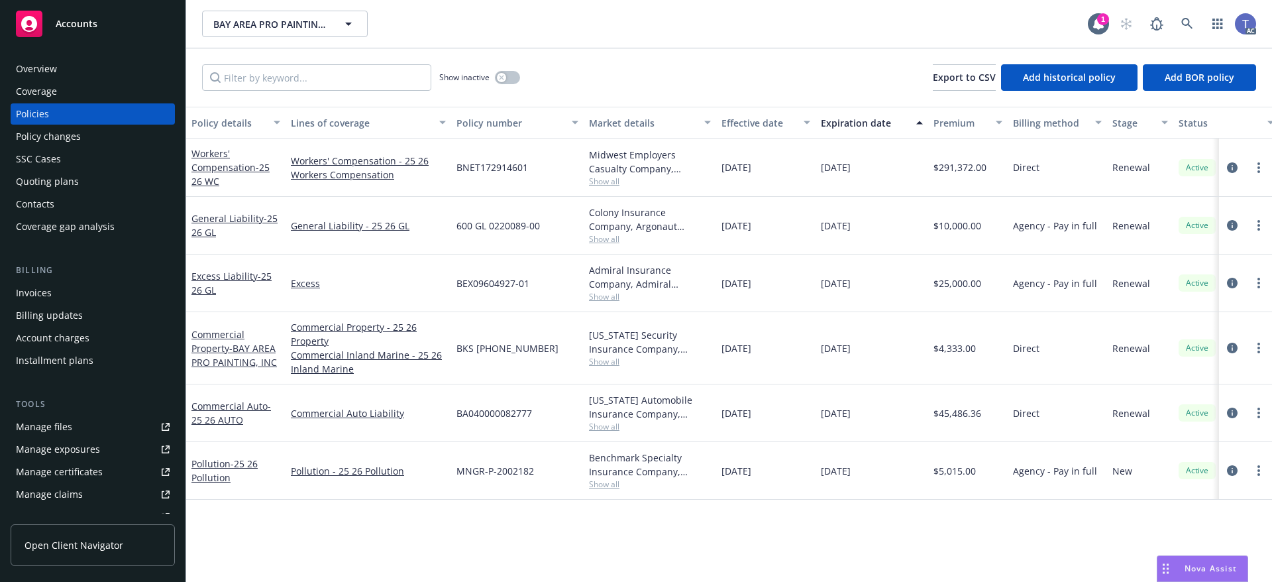
click at [505, 227] on span "600 GL 0220089-00" at bounding box center [497, 226] width 83 height 14
copy span "600 GL 0220089-00"
click at [497, 284] on span "BEX09604927-01" at bounding box center [492, 283] width 73 height 14
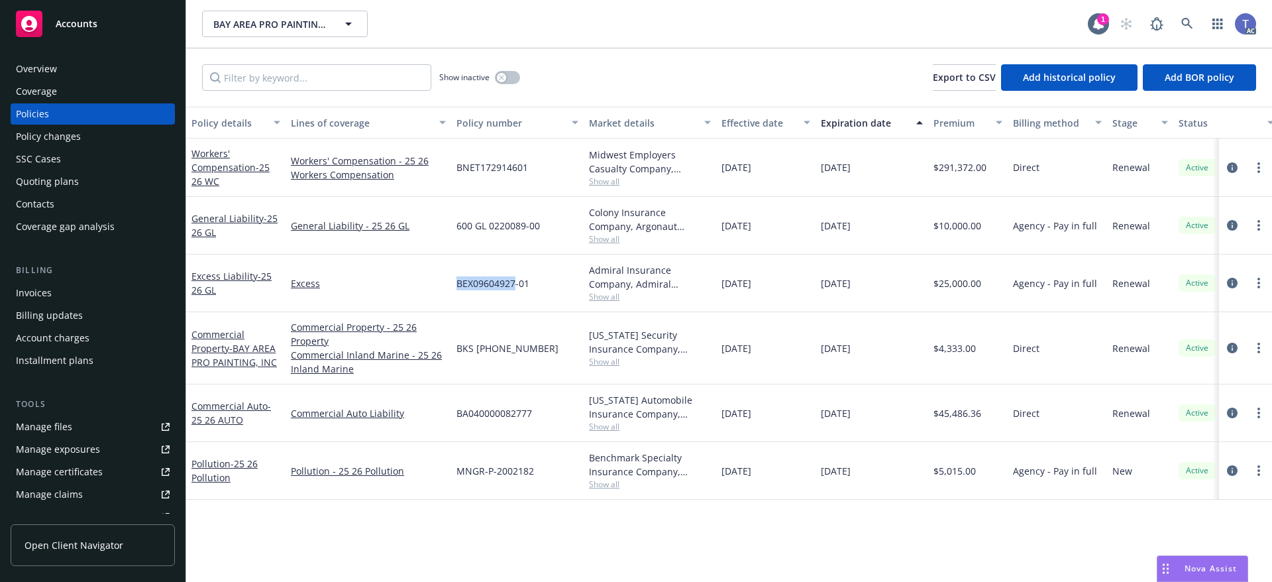
click at [497, 284] on span "BEX09604927-01" at bounding box center [492, 283] width 73 height 14
copy span "BEX09604927-01"
